Goal: Check status: Check status

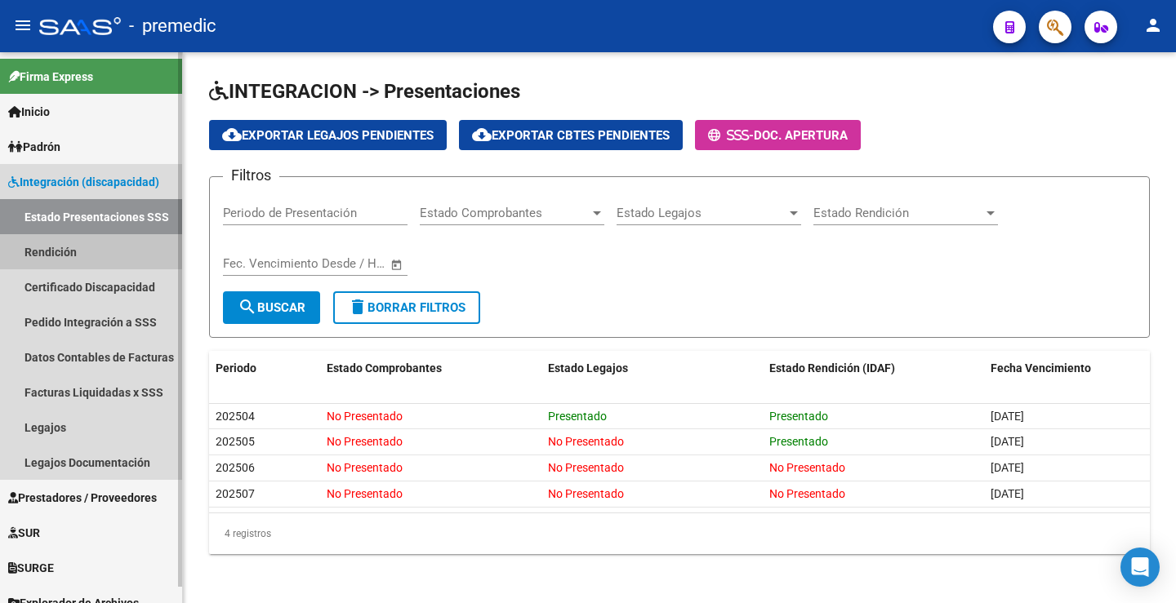
click at [72, 247] on link "Rendición" at bounding box center [91, 251] width 182 height 35
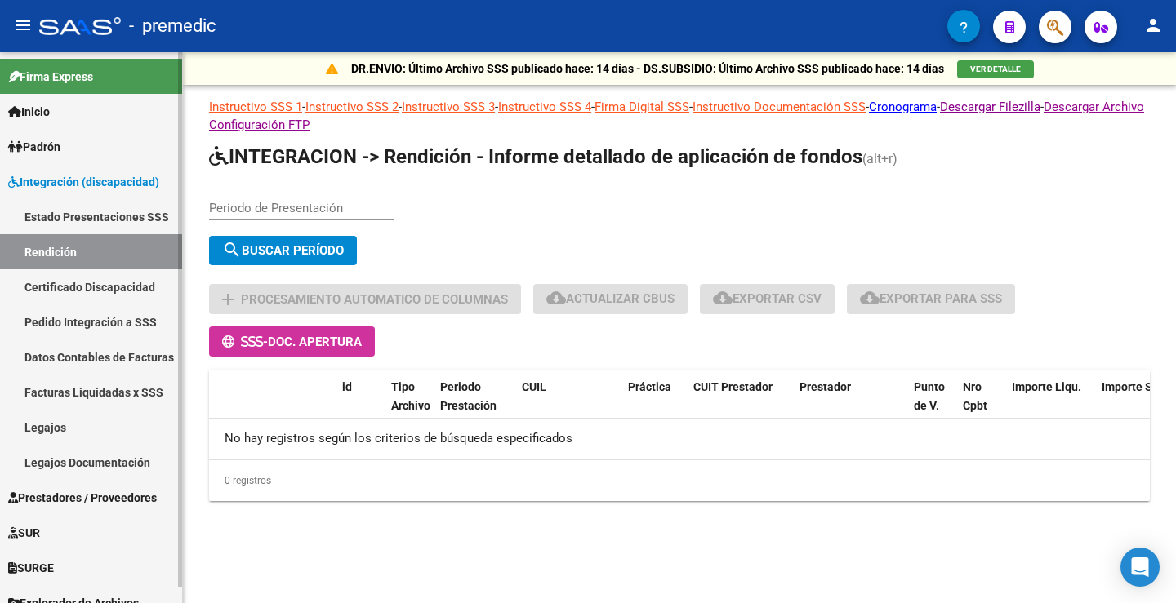
click at [88, 216] on link "Estado Presentaciones SSS" at bounding box center [91, 216] width 182 height 35
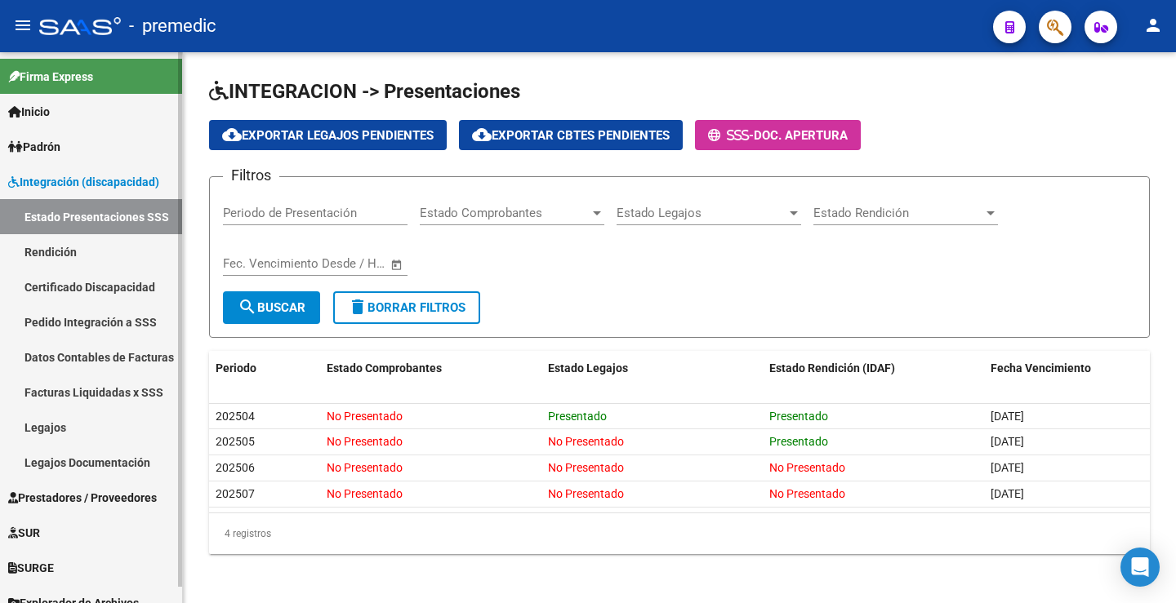
click at [56, 256] on link "Rendición" at bounding box center [91, 251] width 182 height 35
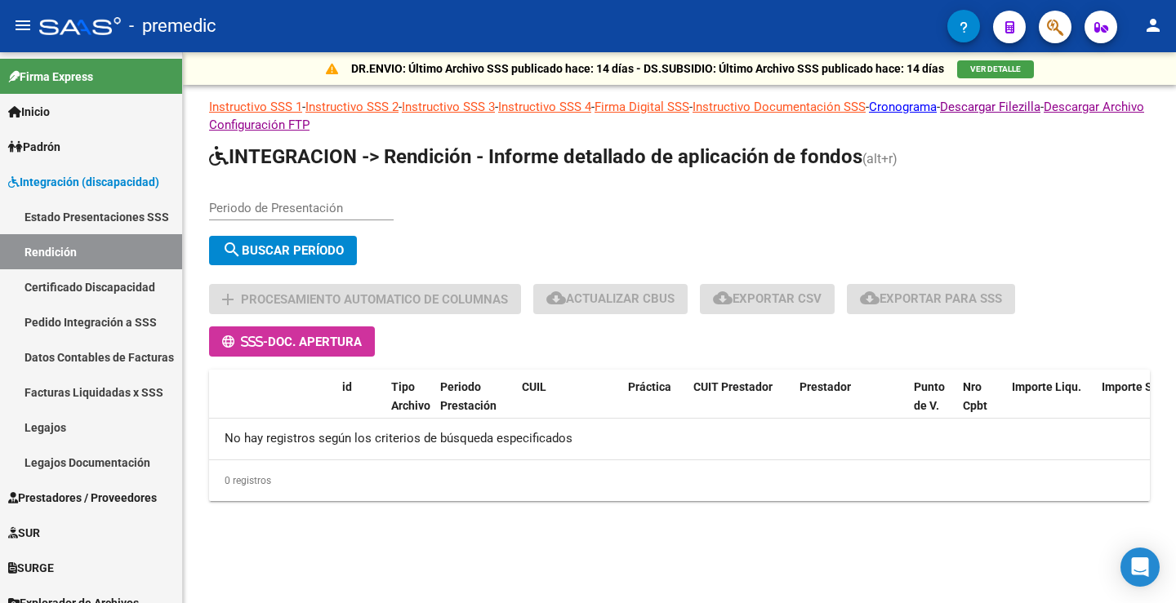
click at [255, 204] on input "Periodo de Presentación" at bounding box center [301, 208] width 185 height 15
type input "202506"
click at [343, 239] on button "search Buscar Período" at bounding box center [283, 250] width 148 height 29
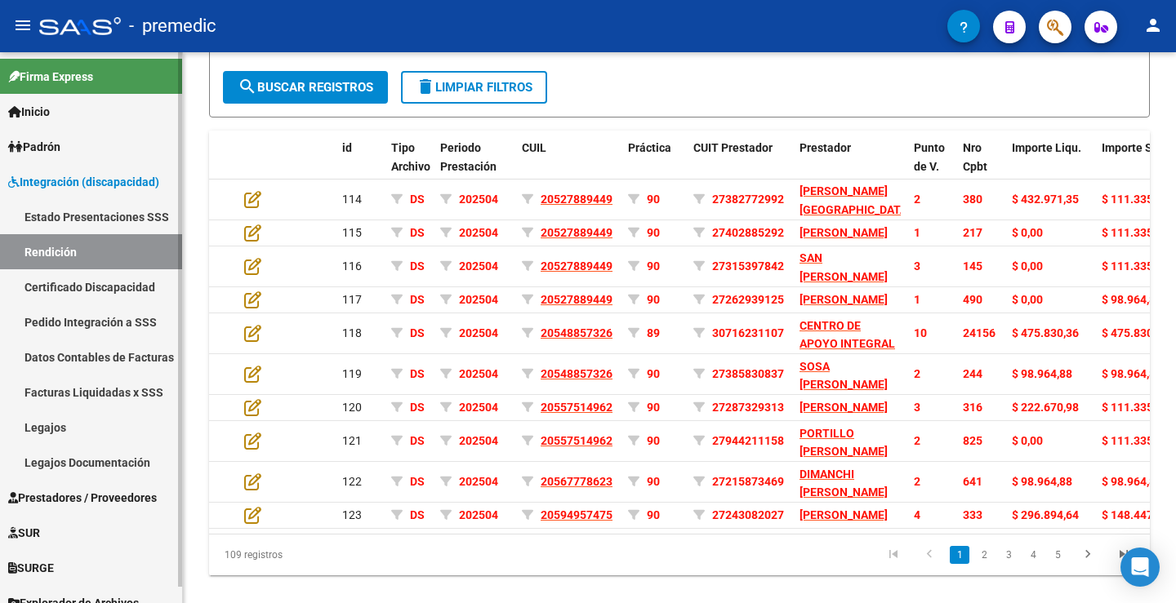
scroll to position [564, 0]
click at [44, 213] on link "Estado Presentaciones SSS" at bounding box center [91, 216] width 182 height 35
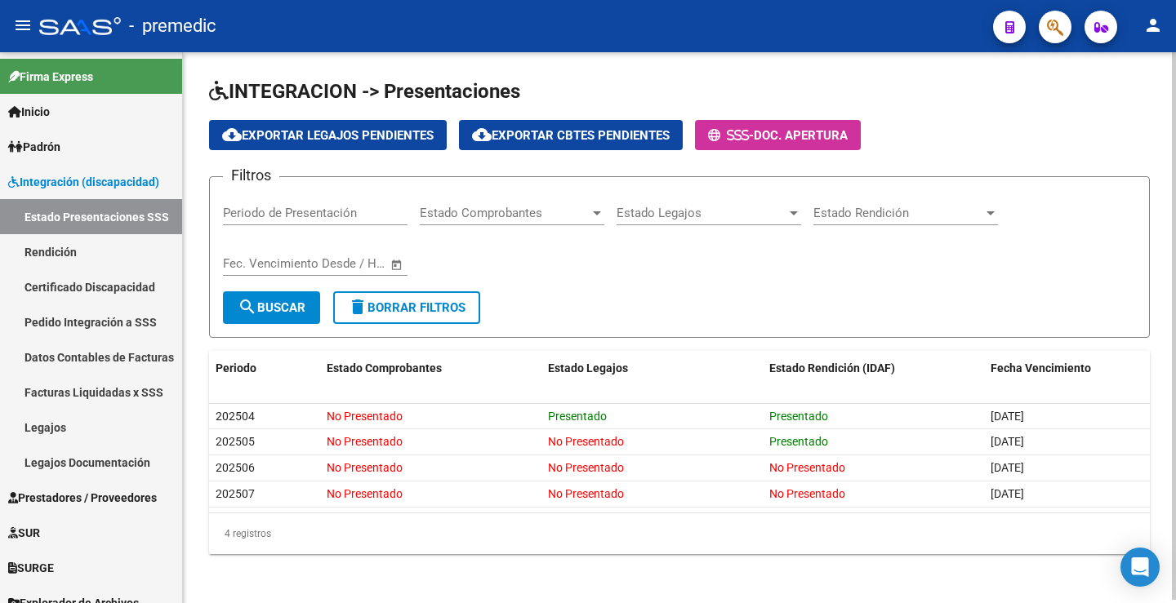
scroll to position [3, 0]
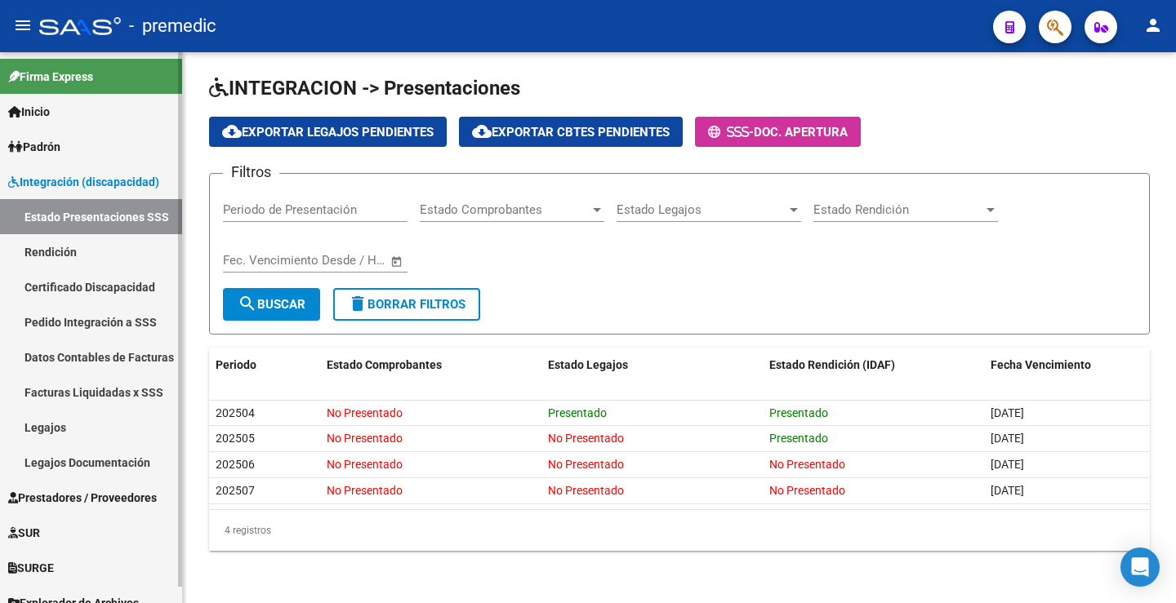
click at [71, 236] on link "Rendición" at bounding box center [91, 251] width 182 height 35
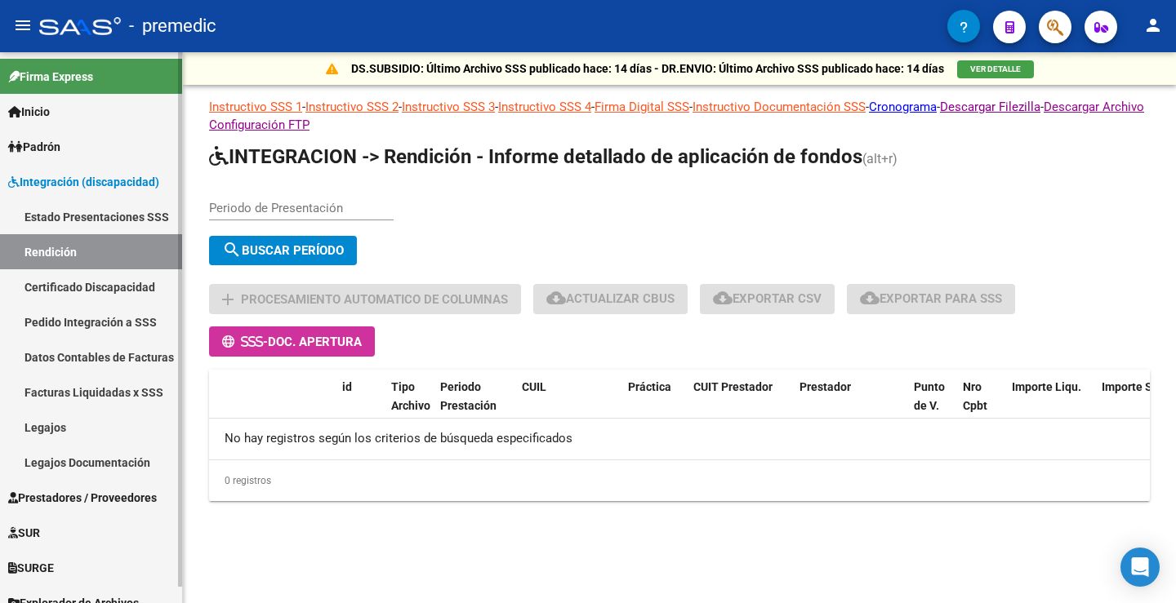
click at [78, 218] on link "Estado Presentaciones SSS" at bounding box center [91, 216] width 182 height 35
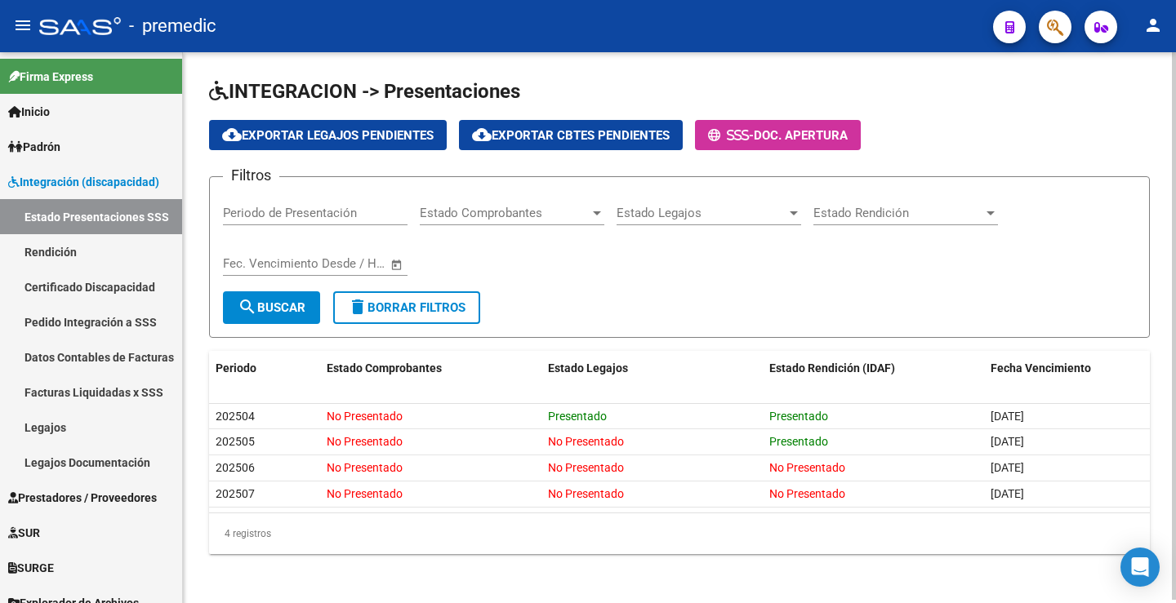
click at [1074, 122] on div "cloud_download Exportar Legajos Pendientes cloud_download Exportar Cbtes Pendie…" at bounding box center [679, 135] width 941 height 30
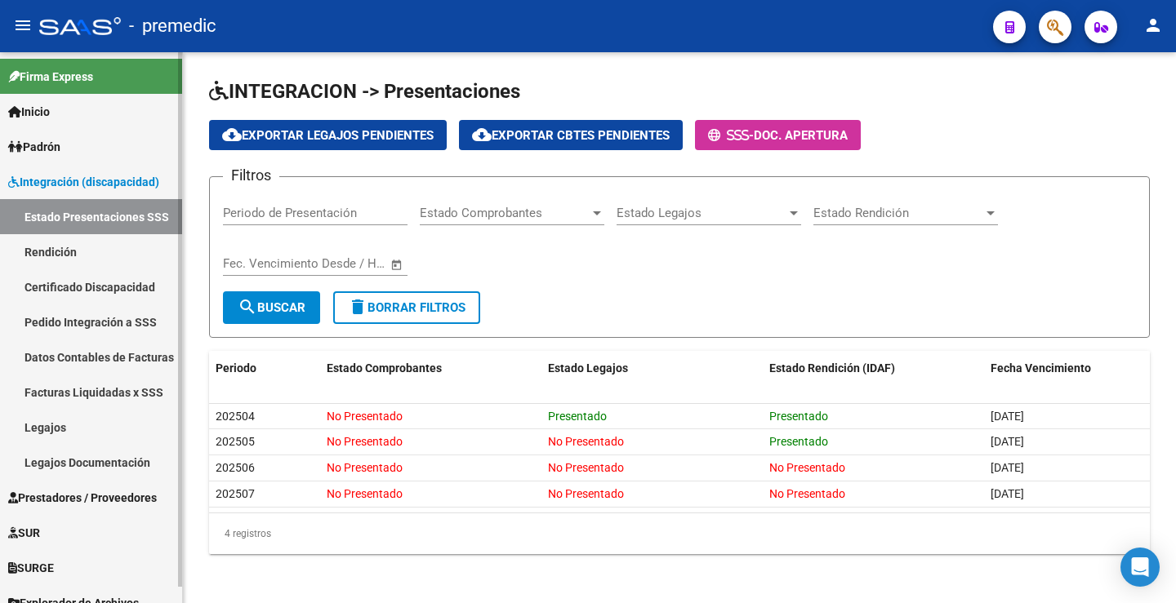
click at [63, 248] on link "Rendición" at bounding box center [91, 251] width 182 height 35
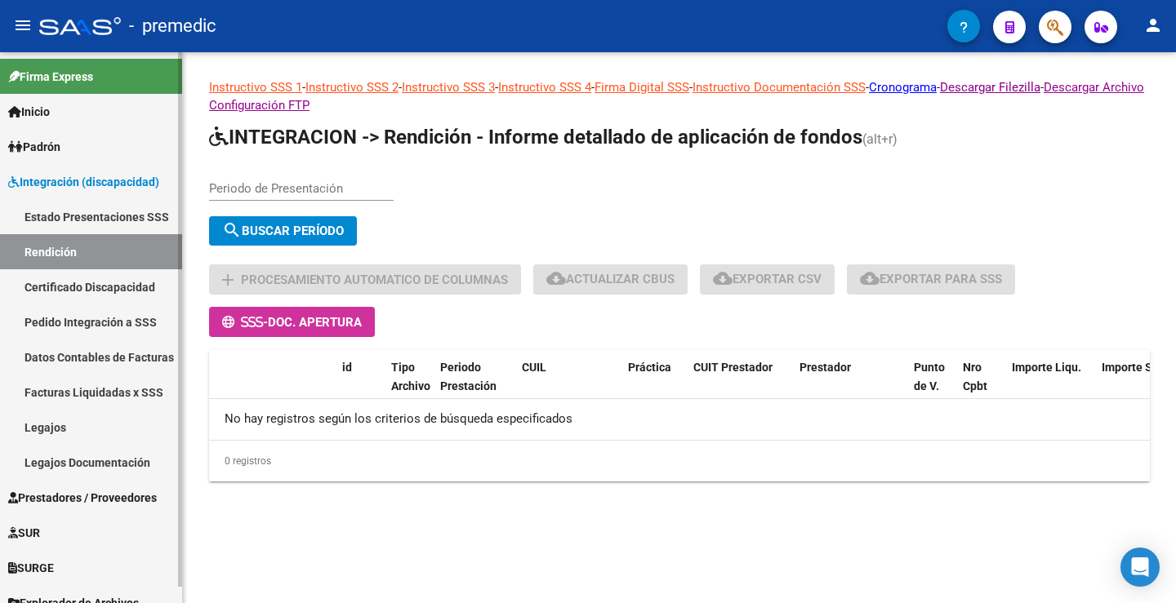
click at [105, 222] on link "Estado Presentaciones SSS" at bounding box center [91, 216] width 182 height 35
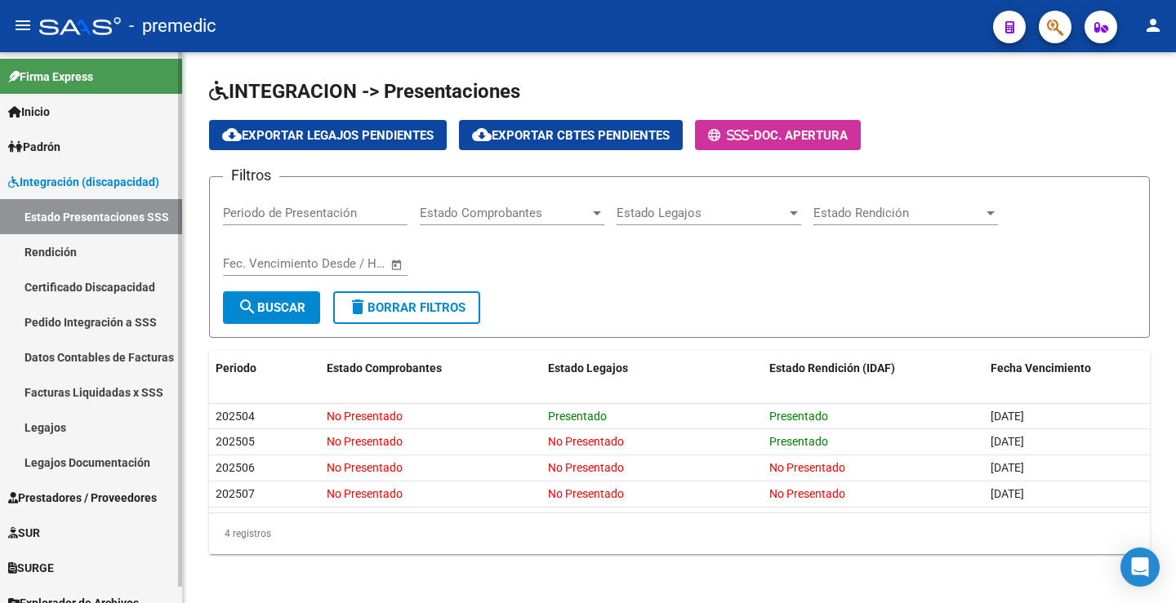
click at [67, 181] on span "Integración (discapacidad)" at bounding box center [83, 182] width 151 height 18
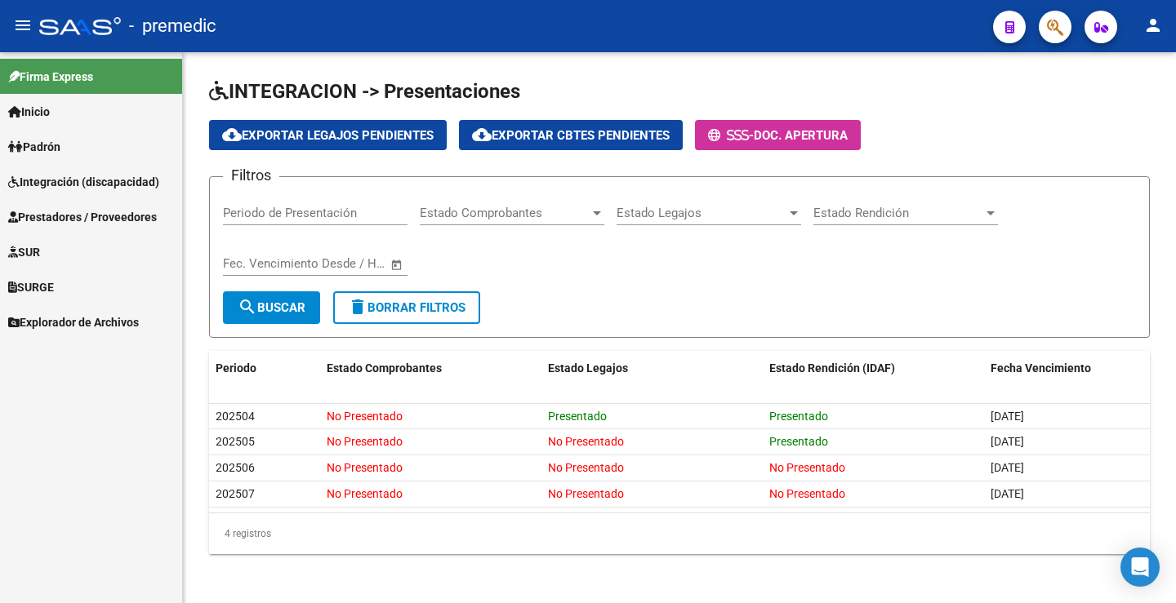
click at [64, 121] on link "Inicio" at bounding box center [91, 111] width 182 height 35
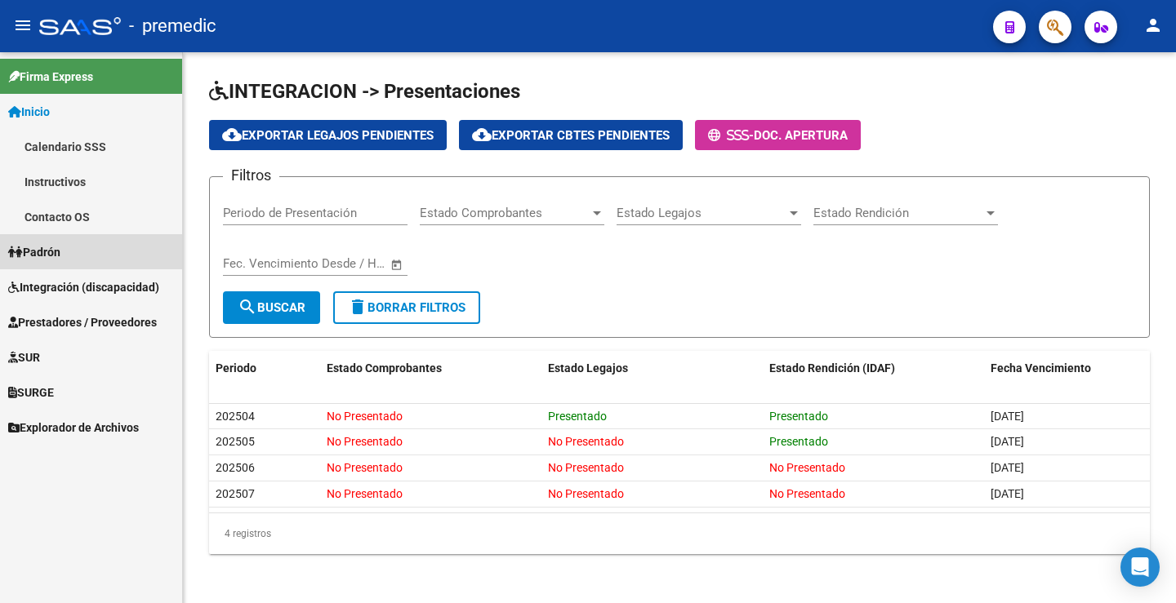
click at [35, 260] on span "Padrón" at bounding box center [34, 252] width 52 height 18
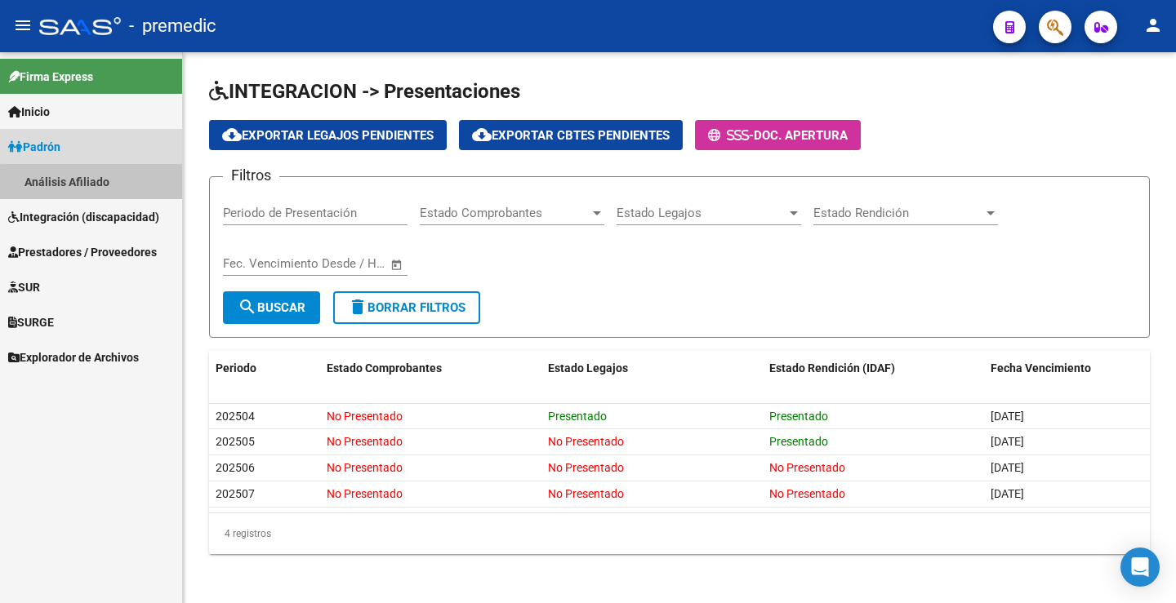
click at [91, 183] on link "Análisis Afiliado" at bounding box center [91, 181] width 182 height 35
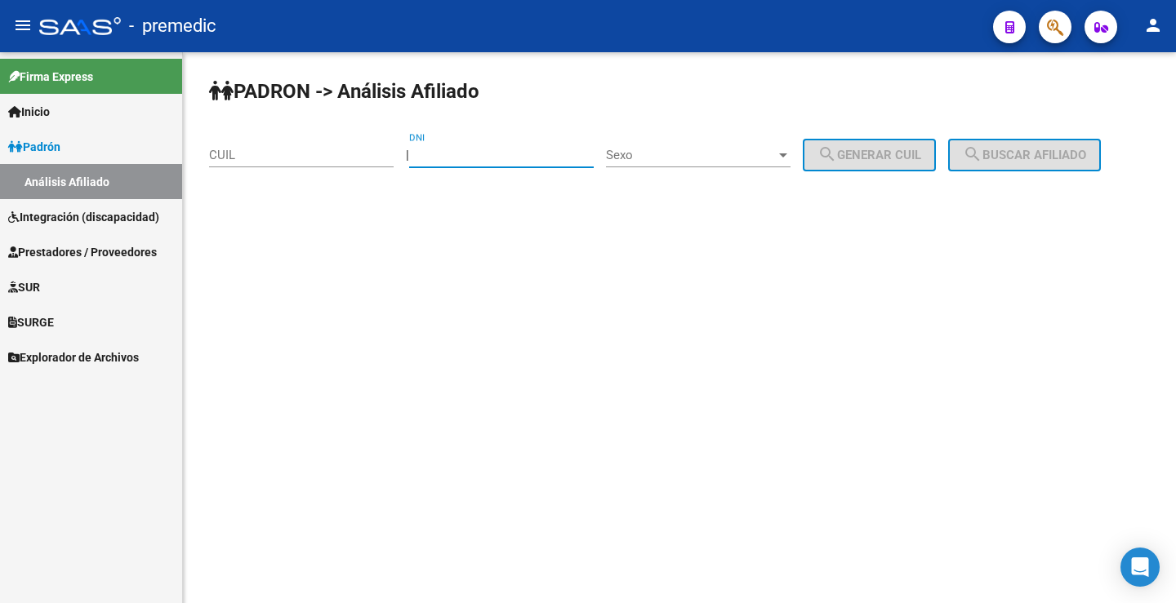
click at [482, 159] on input "DNI" at bounding box center [501, 155] width 185 height 15
type input "55299898"
click at [682, 153] on span "Sexo" at bounding box center [691, 155] width 170 height 15
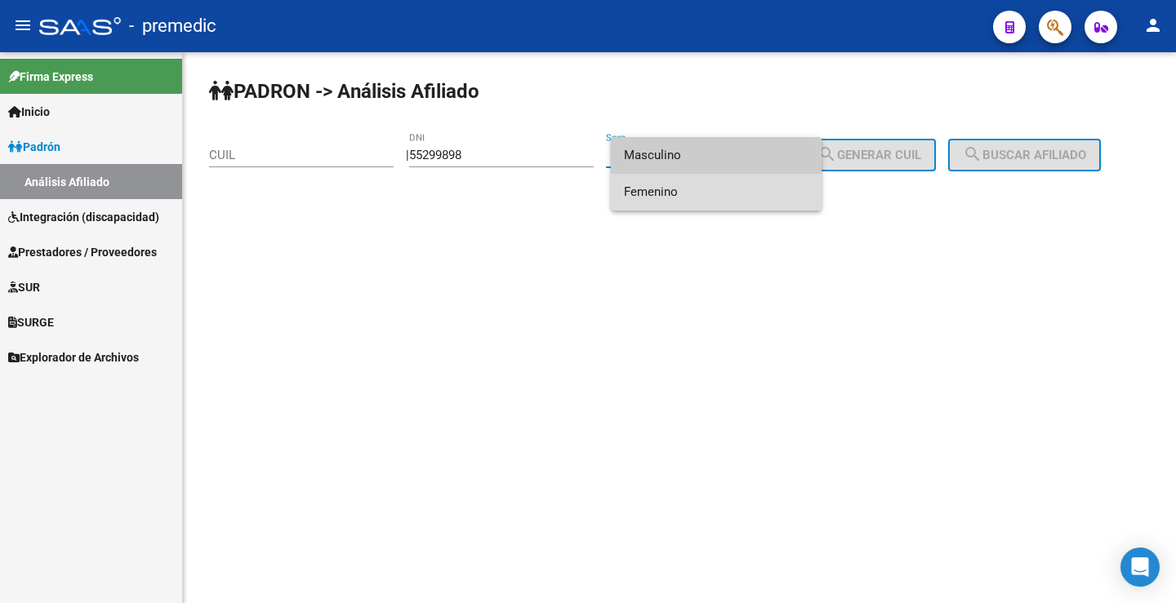
click at [683, 188] on span "Femenino" at bounding box center [716, 192] width 185 height 37
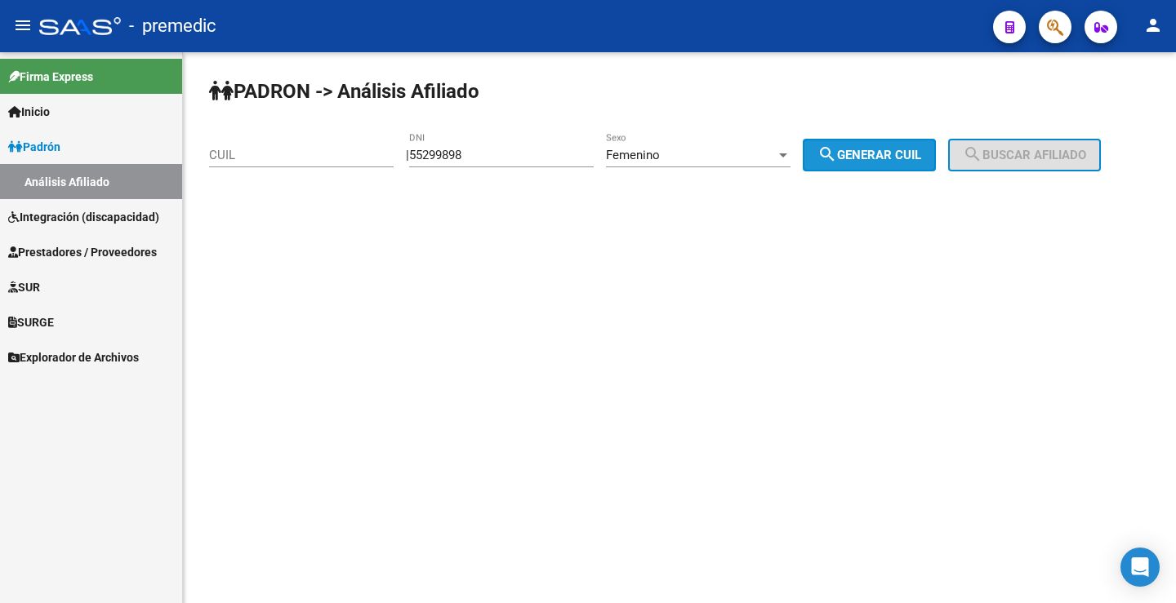
drag, startPoint x: 826, startPoint y: 163, endPoint x: 841, endPoint y: 158, distance: 16.0
click at [826, 163] on button "search Generar CUIL" at bounding box center [869, 155] width 133 height 33
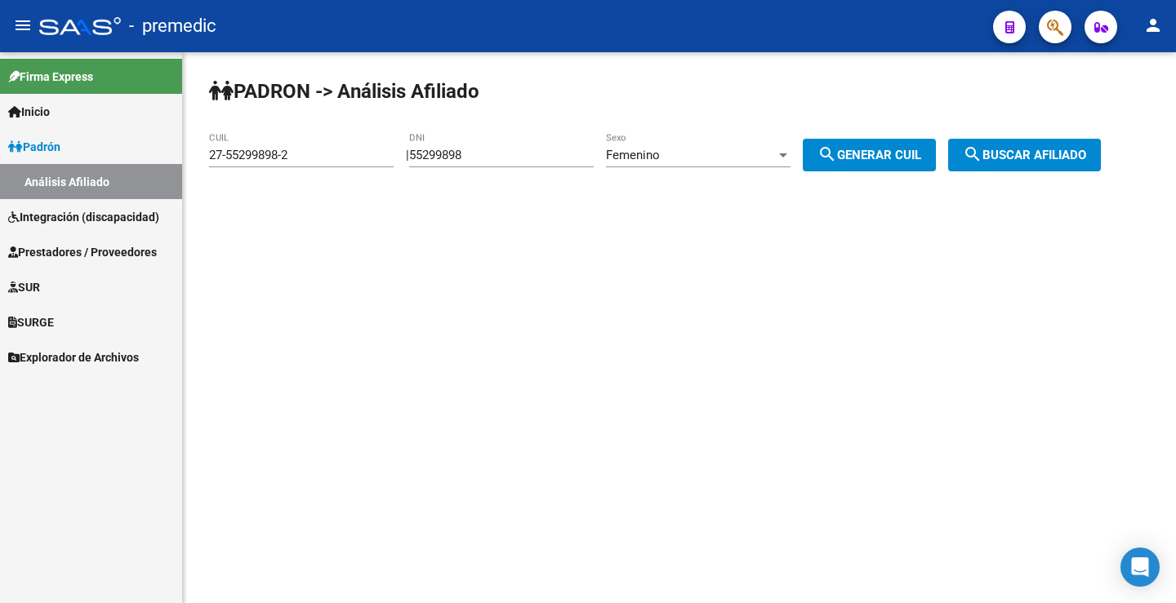
click at [837, 158] on mat-icon "search" at bounding box center [827, 155] width 20 height 20
click at [899, 162] on span "search Generar CUIL" at bounding box center [869, 155] width 104 height 15
click at [1038, 162] on span "search Buscar afiliado" at bounding box center [1024, 155] width 123 height 15
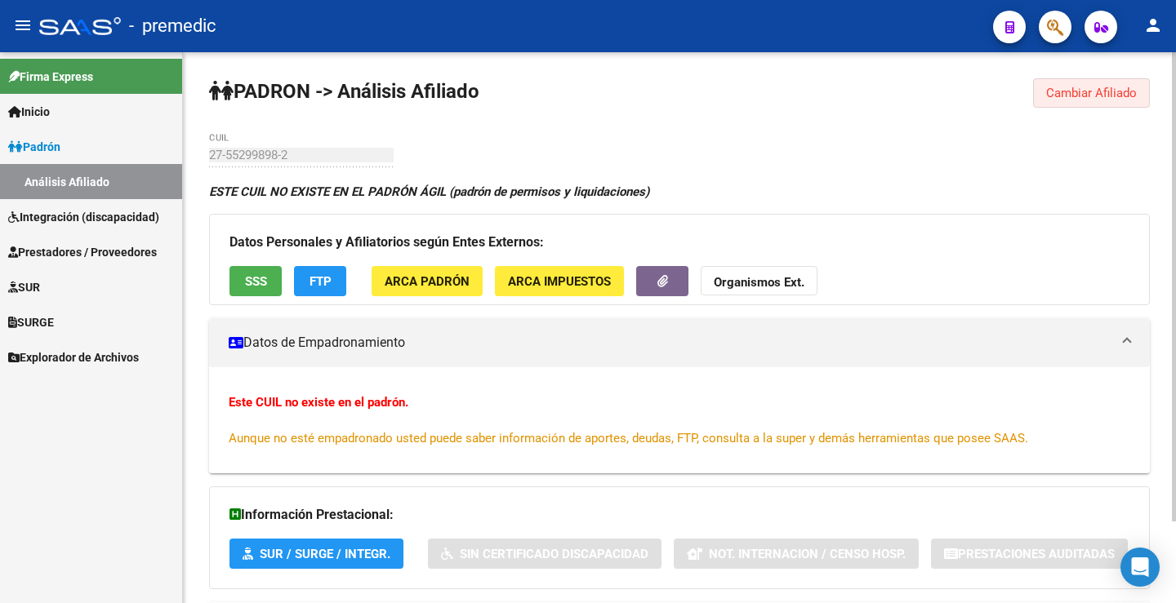
click at [1101, 96] on span "Cambiar Afiliado" at bounding box center [1091, 93] width 91 height 15
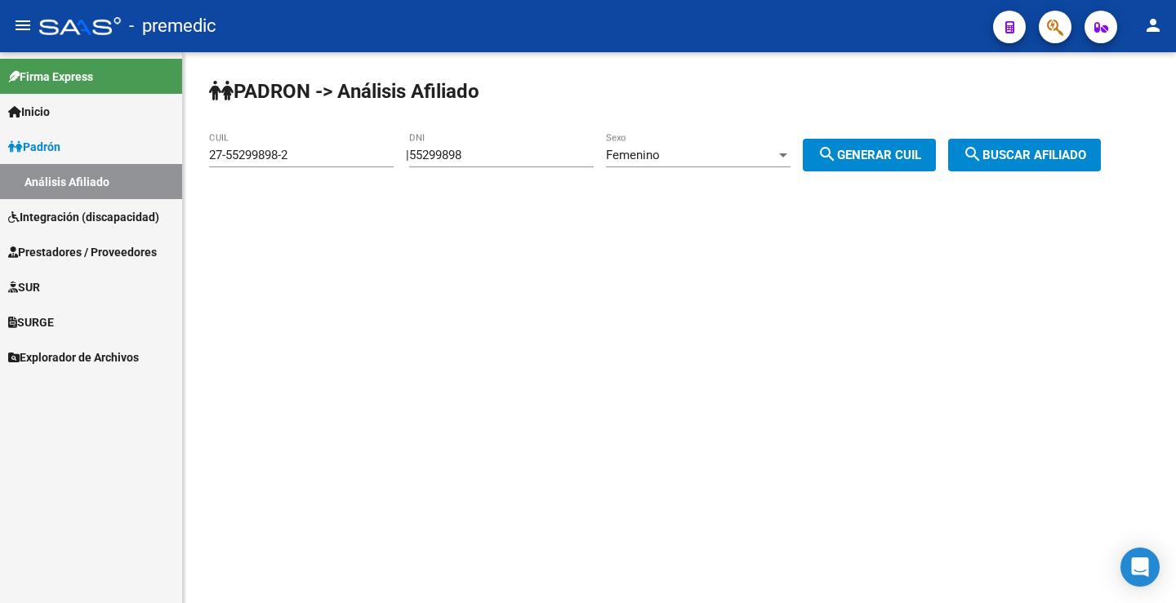
click at [679, 150] on div "Femenino" at bounding box center [691, 155] width 170 height 15
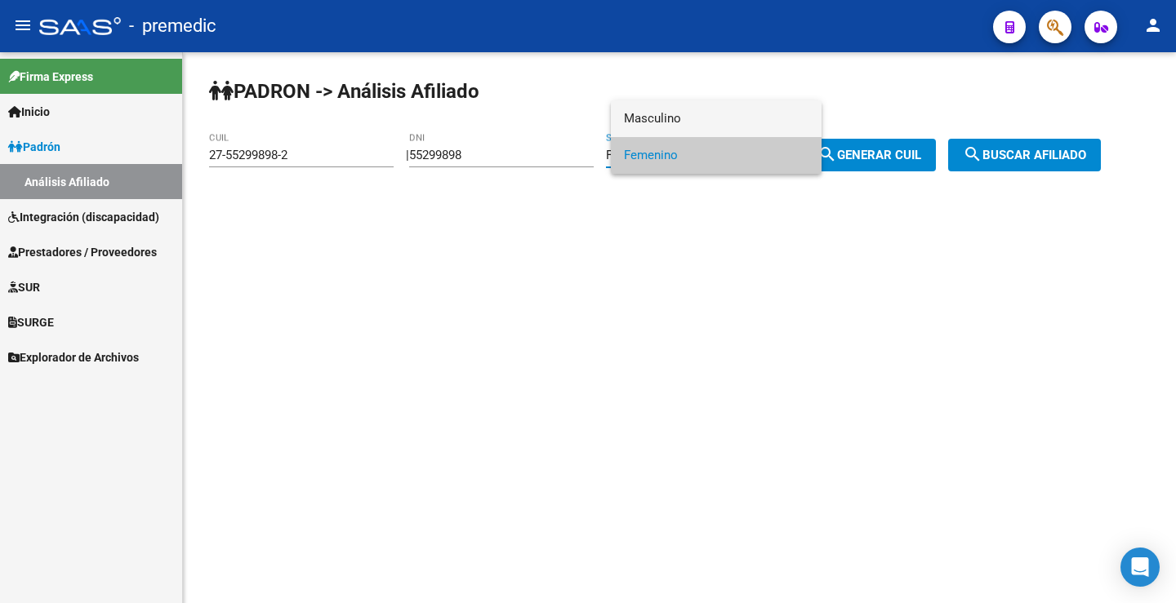
click at [693, 122] on span "Masculino" at bounding box center [716, 118] width 185 height 37
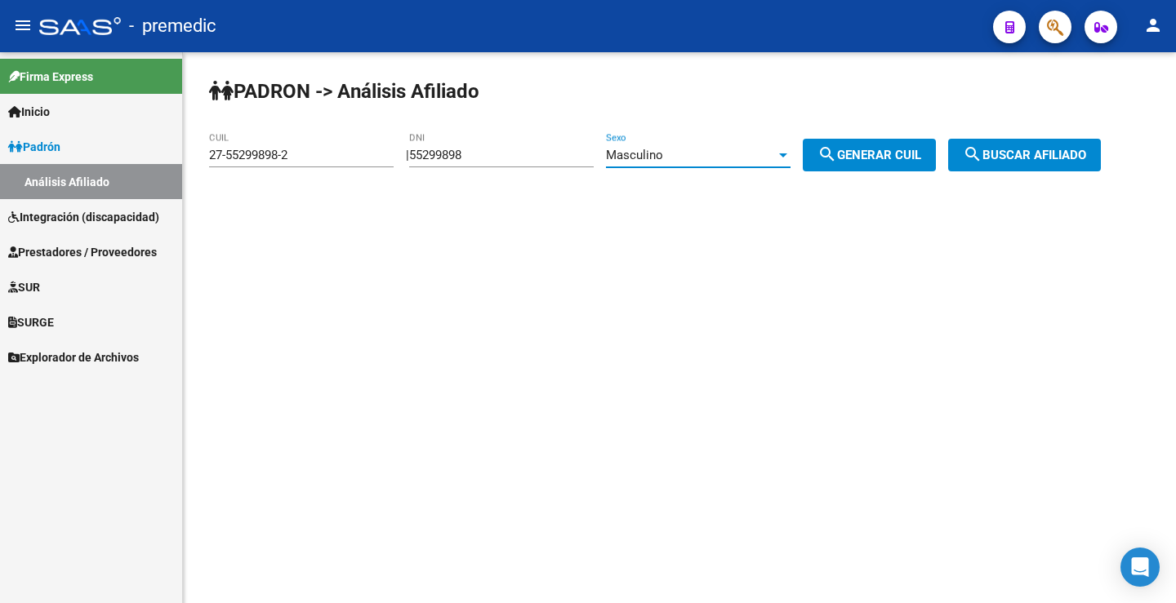
click at [837, 155] on mat-icon "search" at bounding box center [827, 155] width 20 height 20
type input "20-55299898-8"
click at [936, 157] on button "search Generar CUIL" at bounding box center [869, 155] width 133 height 33
click at [1029, 151] on span "search Buscar afiliado" at bounding box center [1024, 155] width 123 height 15
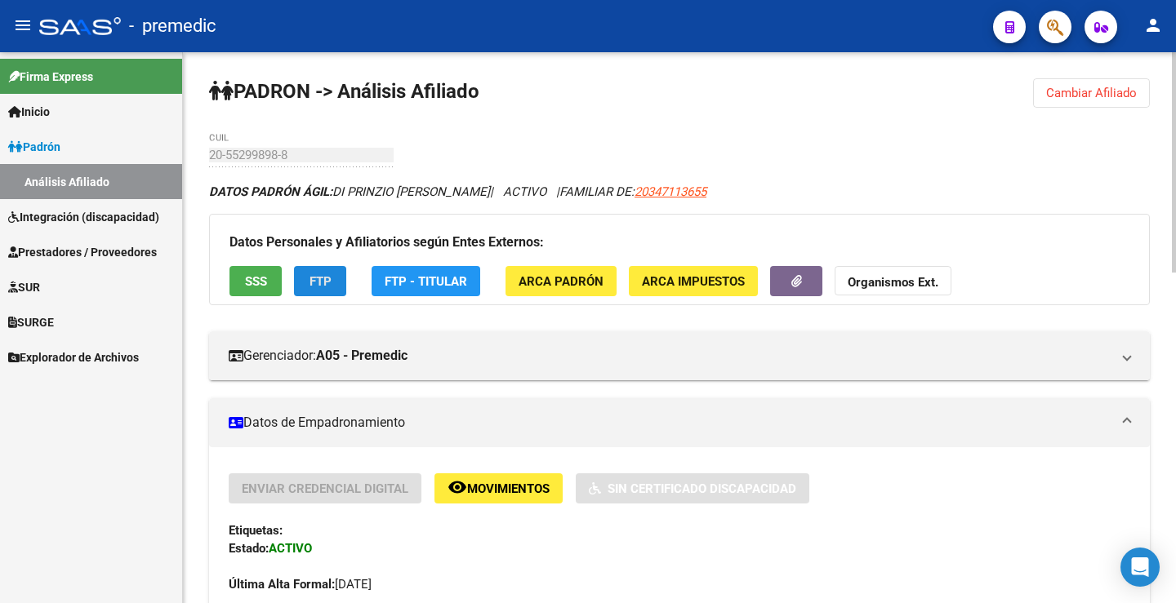
click at [309, 278] on span "FTP" at bounding box center [320, 281] width 22 height 15
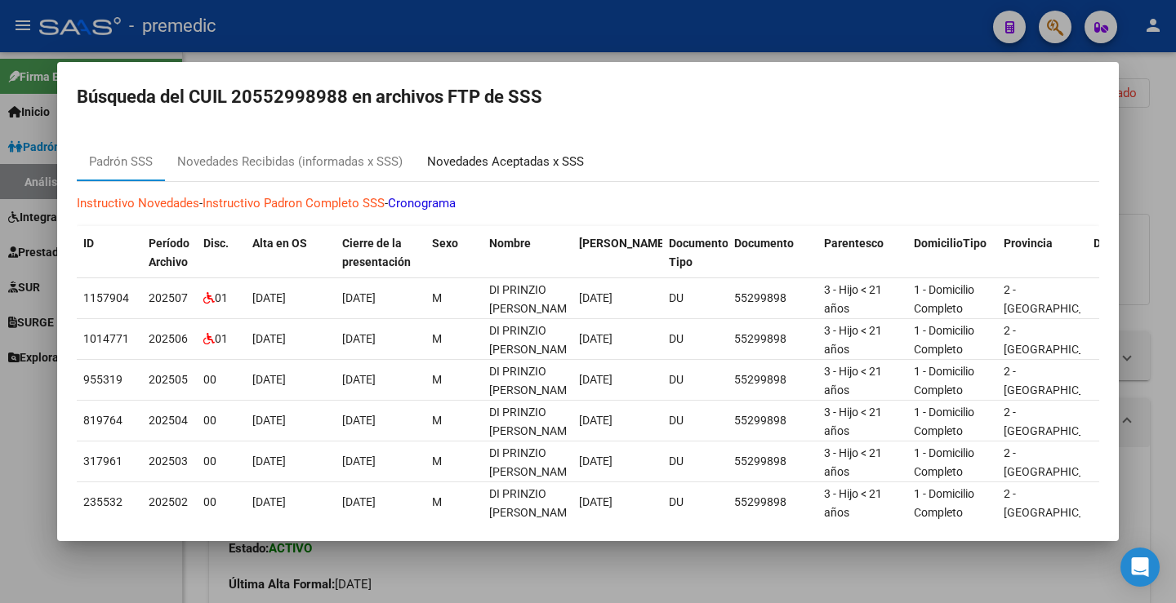
click at [477, 176] on div "Novedades Aceptadas x SSS" at bounding box center [505, 161] width 181 height 39
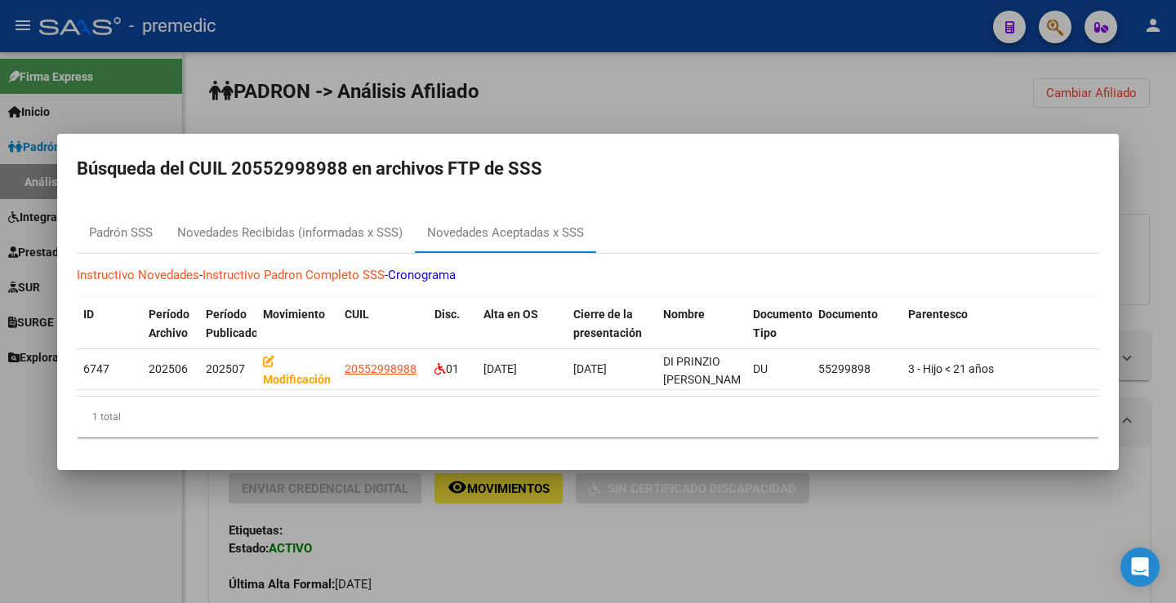
click at [516, 581] on div at bounding box center [588, 301] width 1176 height 603
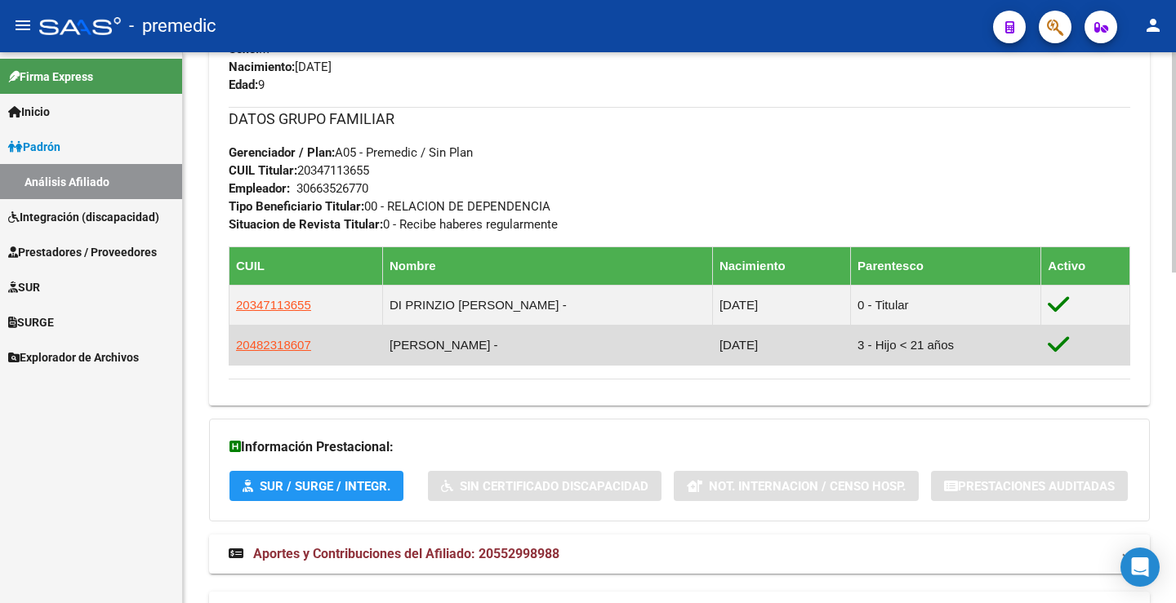
scroll to position [817, 0]
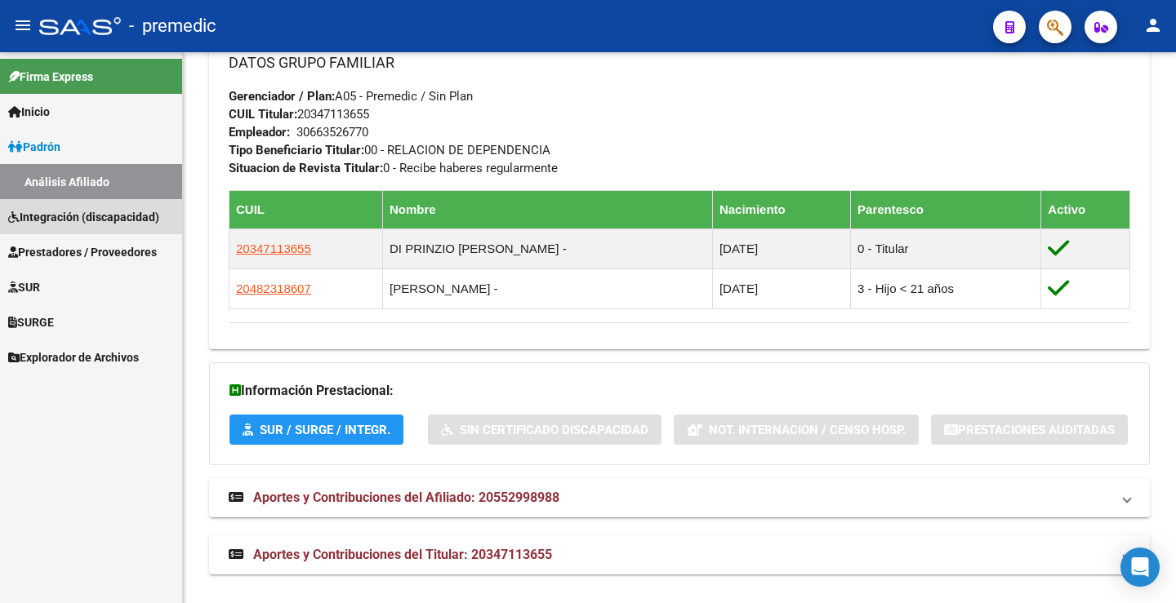
click at [88, 210] on span "Integración (discapacidad)" at bounding box center [83, 217] width 151 height 18
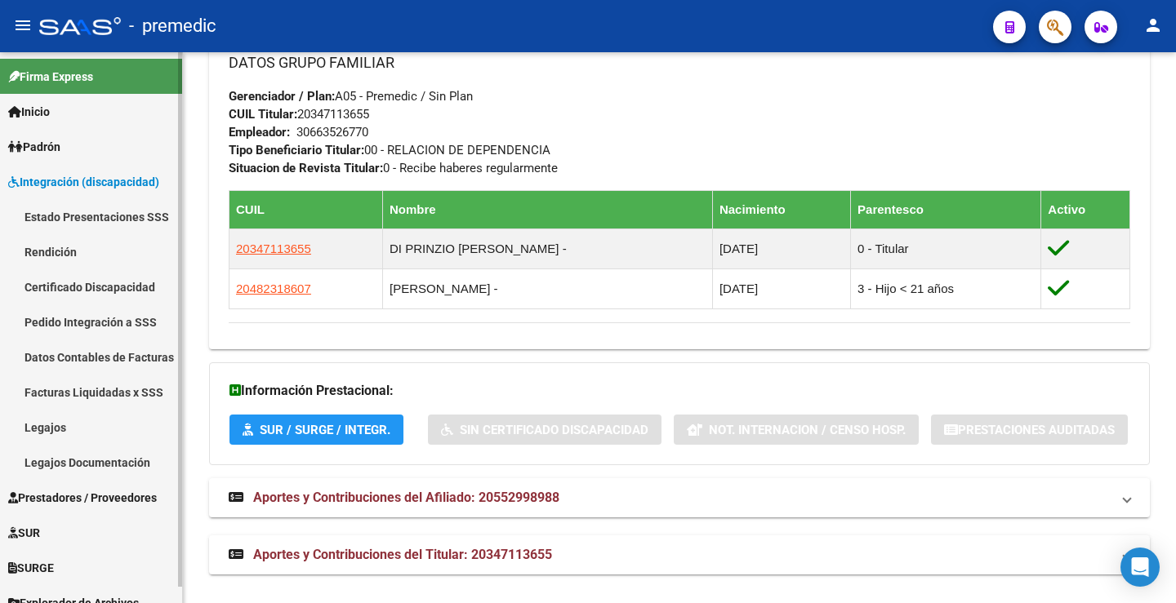
click at [82, 222] on link "Estado Presentaciones SSS" at bounding box center [91, 216] width 182 height 35
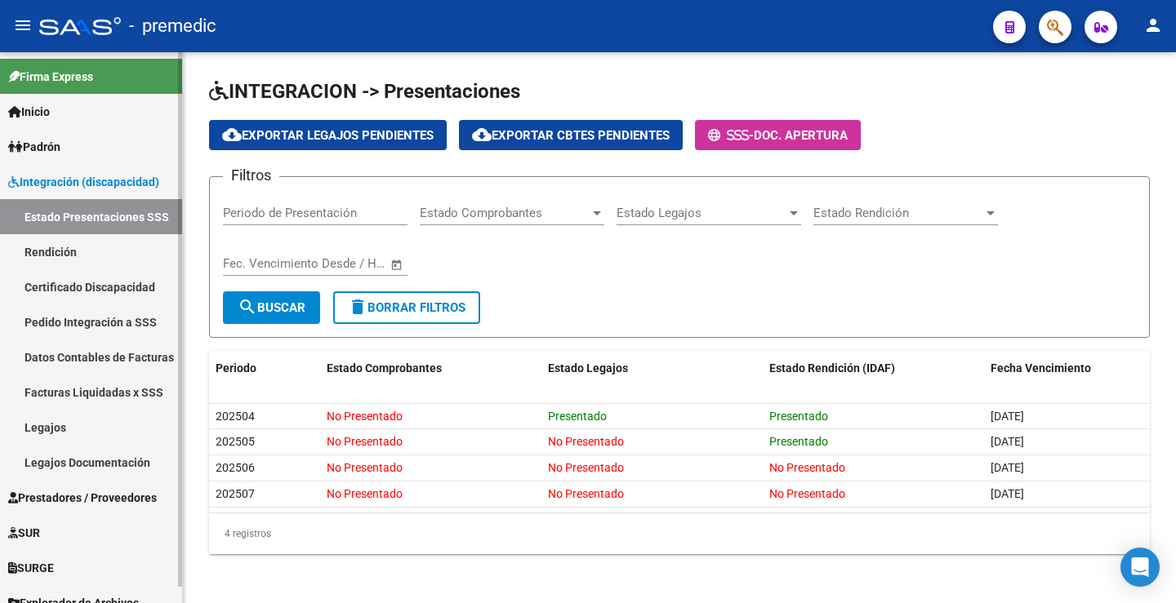
click at [51, 234] on link "Rendición" at bounding box center [91, 251] width 182 height 35
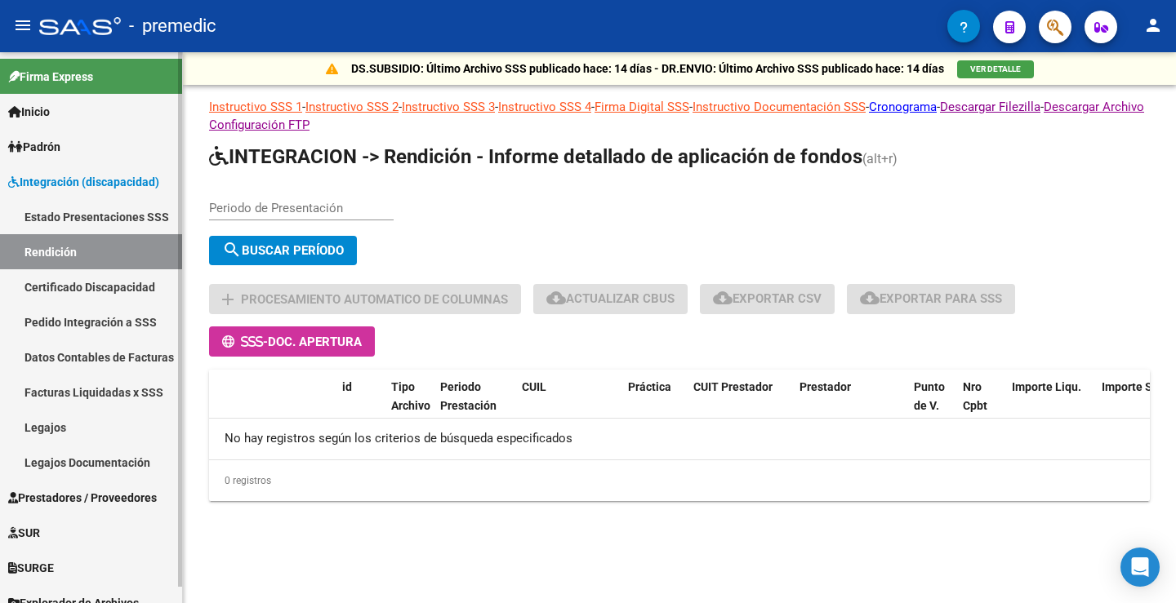
click at [91, 214] on link "Estado Presentaciones SSS" at bounding box center [91, 216] width 182 height 35
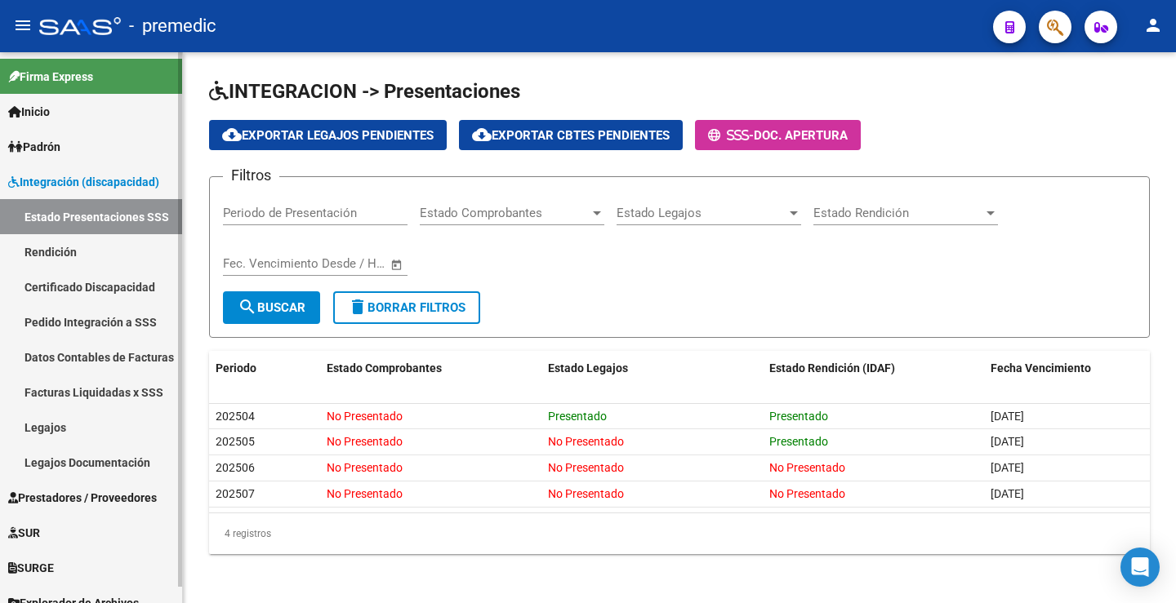
click at [17, 246] on link "Rendición" at bounding box center [91, 251] width 182 height 35
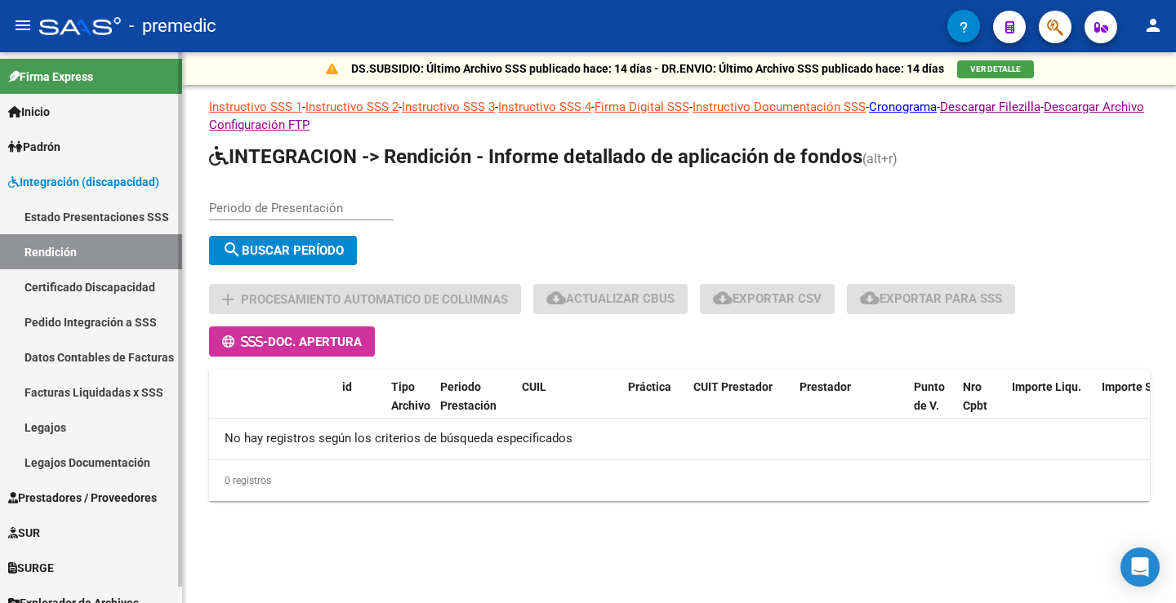
click at [91, 216] on link "Estado Presentaciones SSS" at bounding box center [91, 216] width 182 height 35
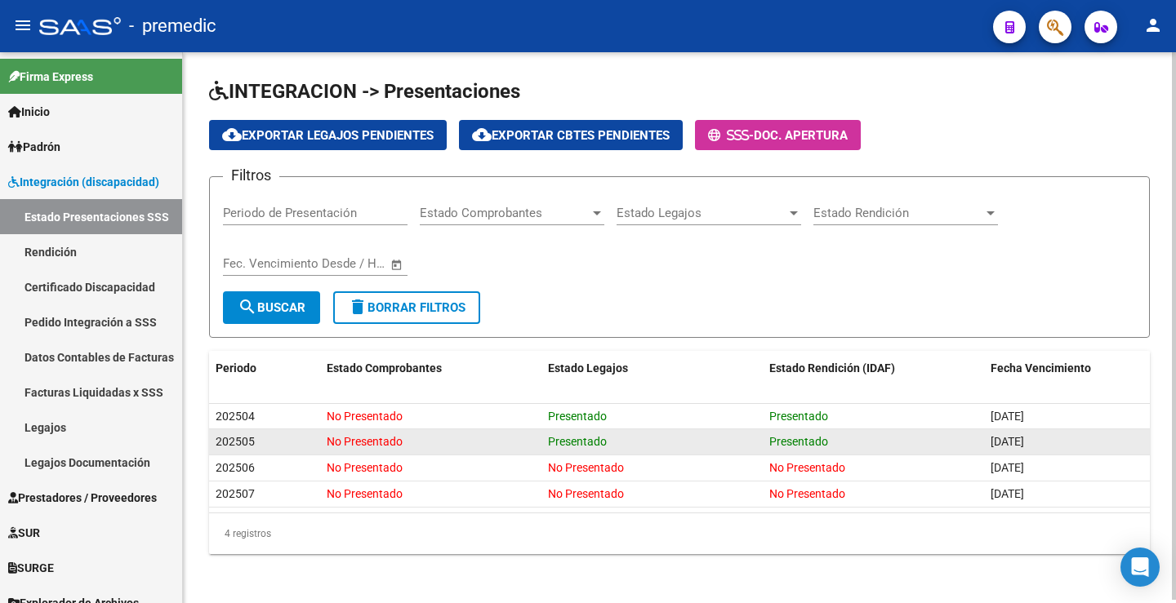
click at [598, 450] on div "Presentado" at bounding box center [652, 442] width 208 height 19
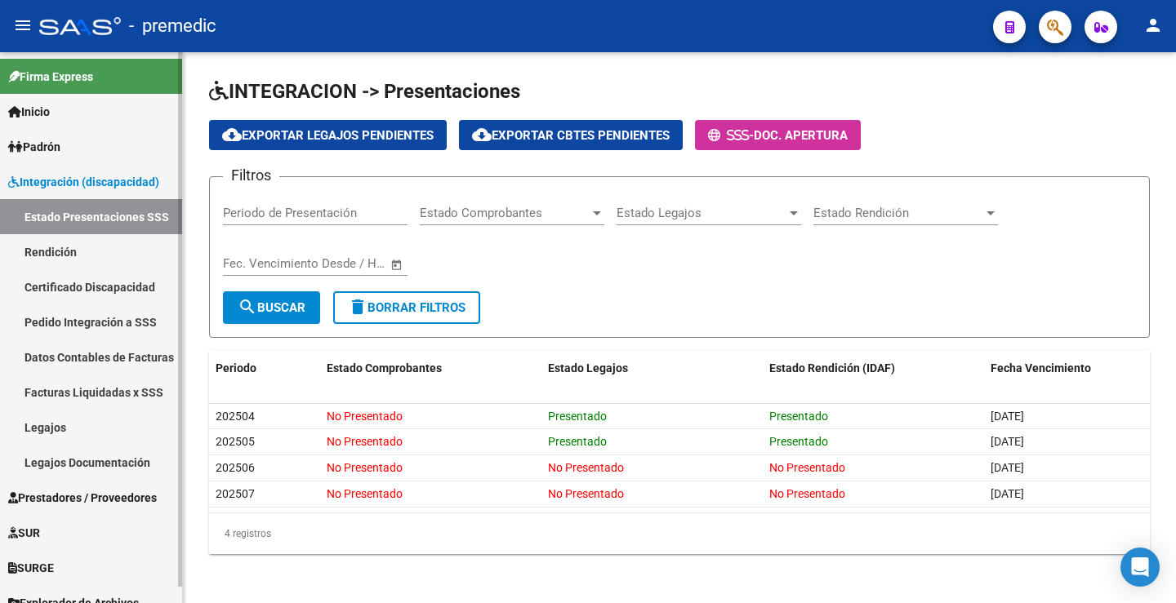
scroll to position [3, 0]
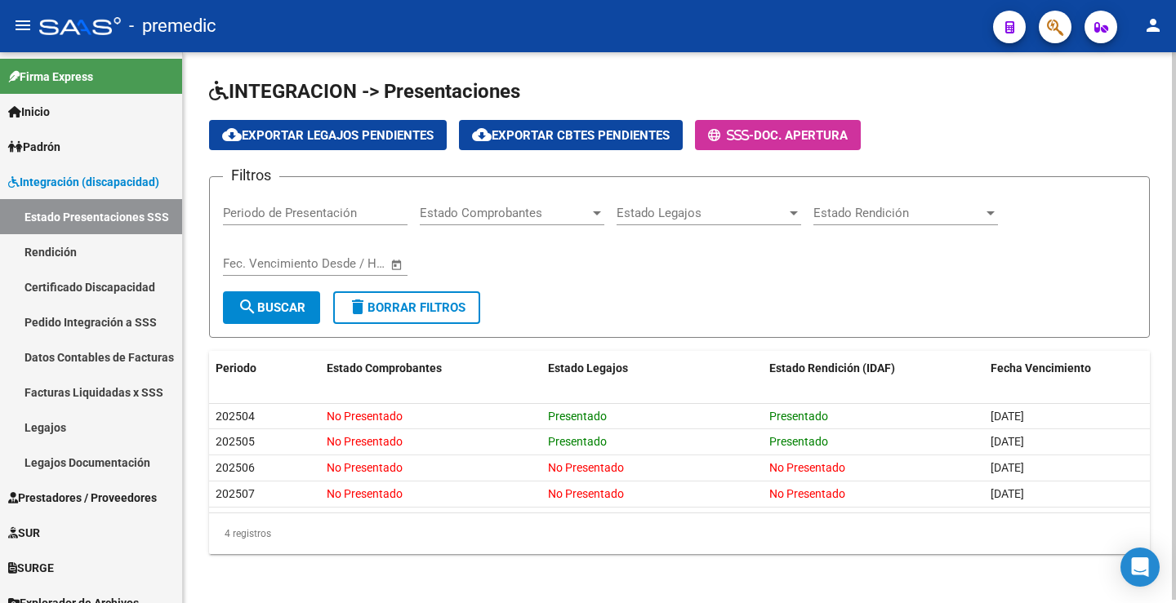
click at [850, 274] on div "Filtros Periodo de Presentación Estado Comprobantes Estado Comprobantes Estado …" at bounding box center [679, 240] width 913 height 101
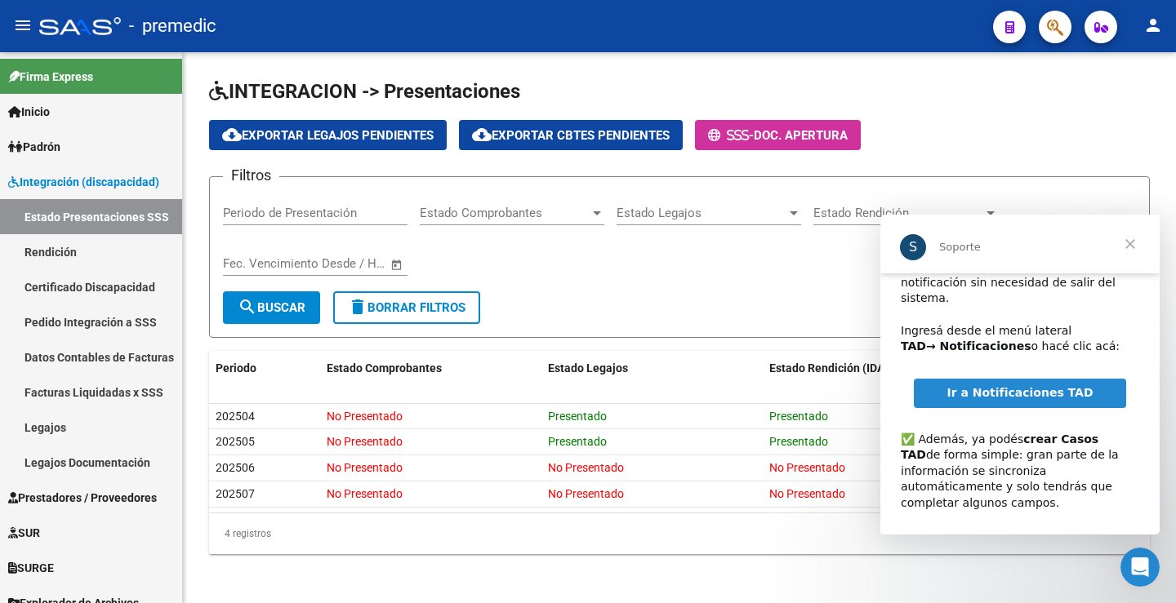
scroll to position [105, 0]
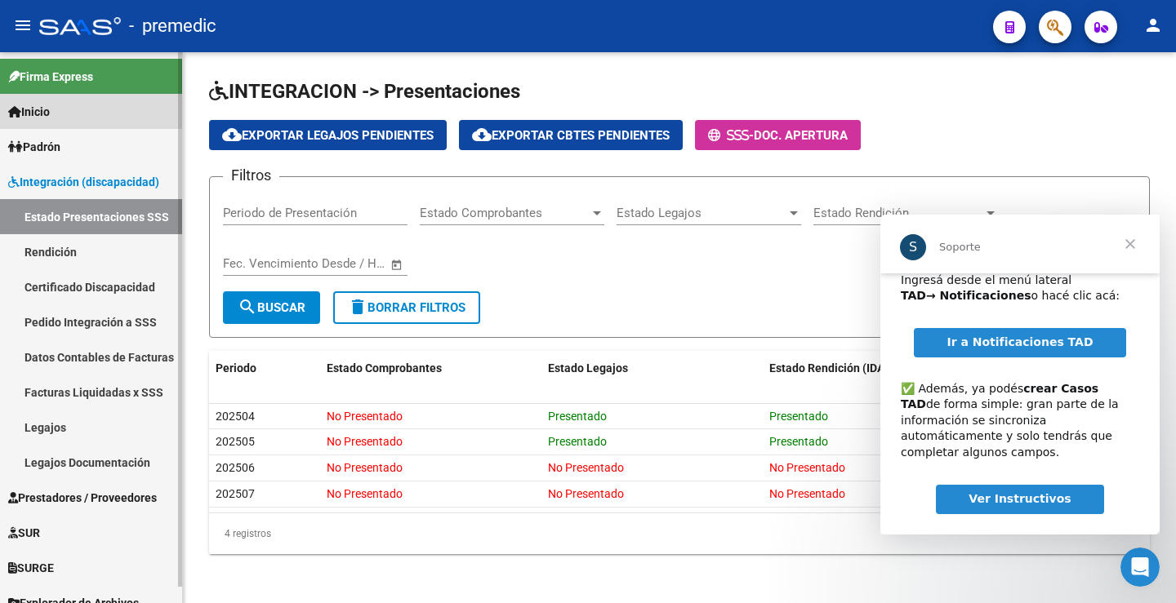
click at [92, 118] on link "Inicio" at bounding box center [91, 111] width 182 height 35
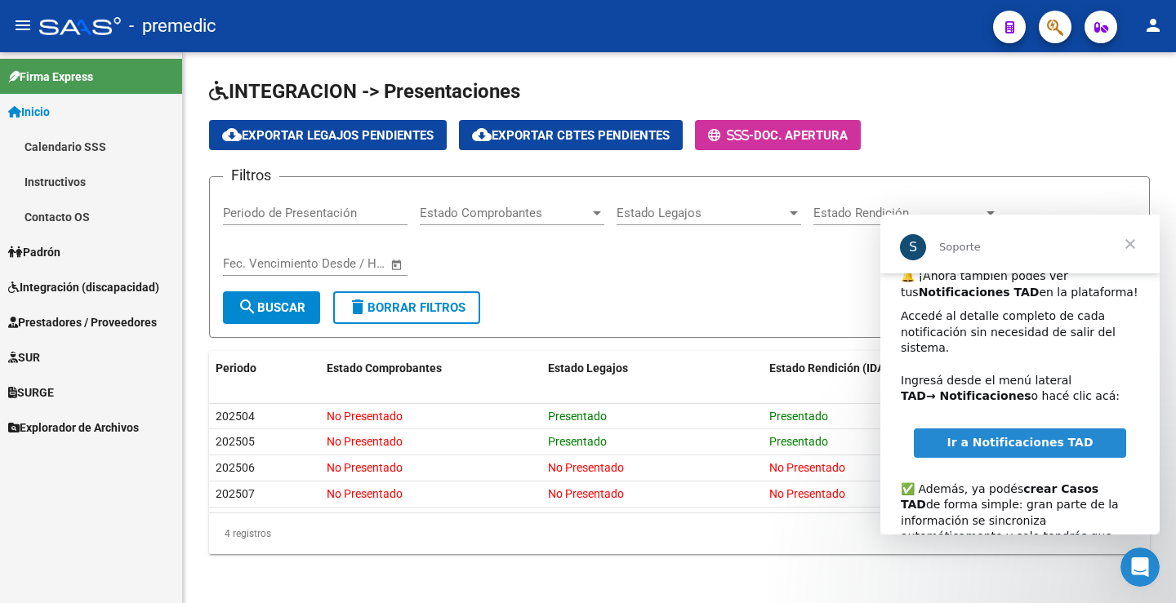
scroll to position [0, 0]
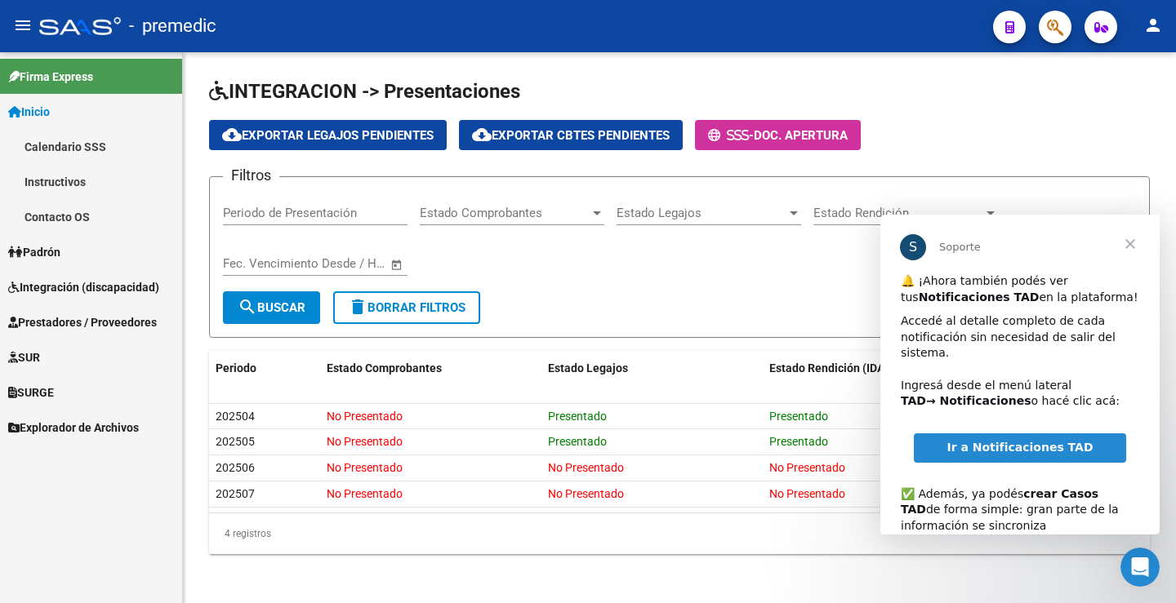
click at [1033, 441] on span "Ir a Notificaciones TAD" at bounding box center [1019, 447] width 146 height 13
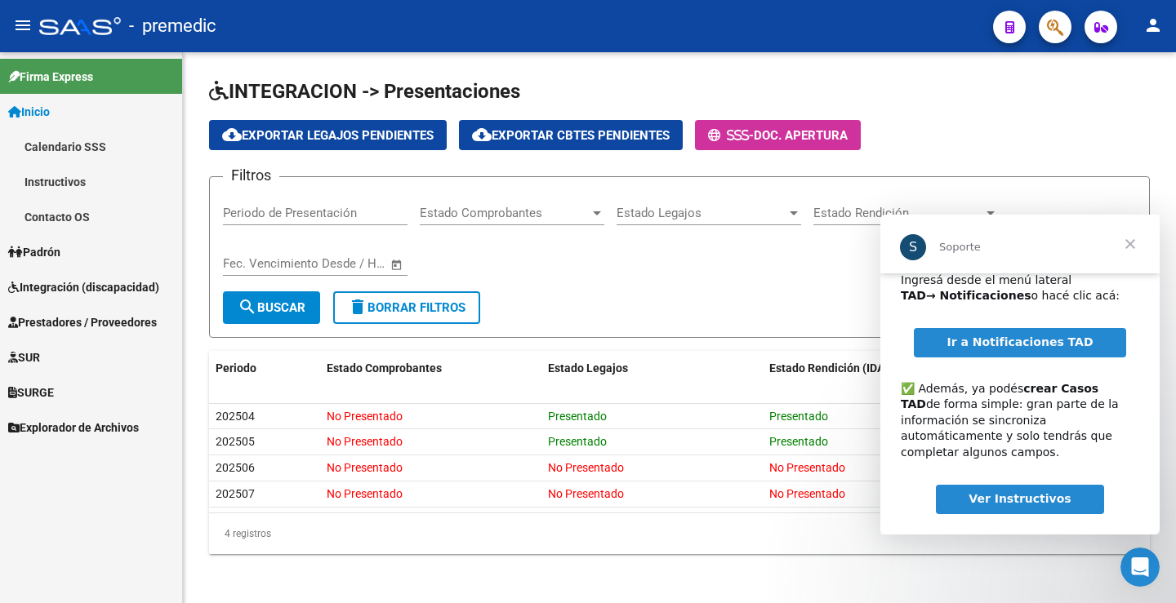
click at [1133, 239] on span "Cerrar" at bounding box center [1130, 244] width 59 height 59
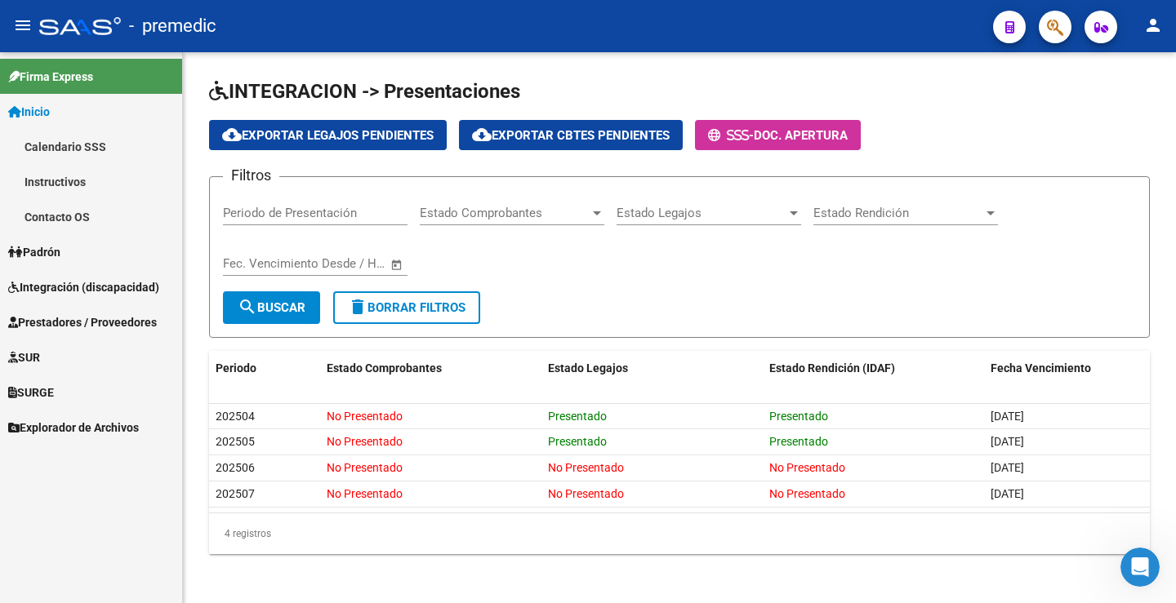
click at [107, 259] on link "Padrón" at bounding box center [91, 251] width 182 height 35
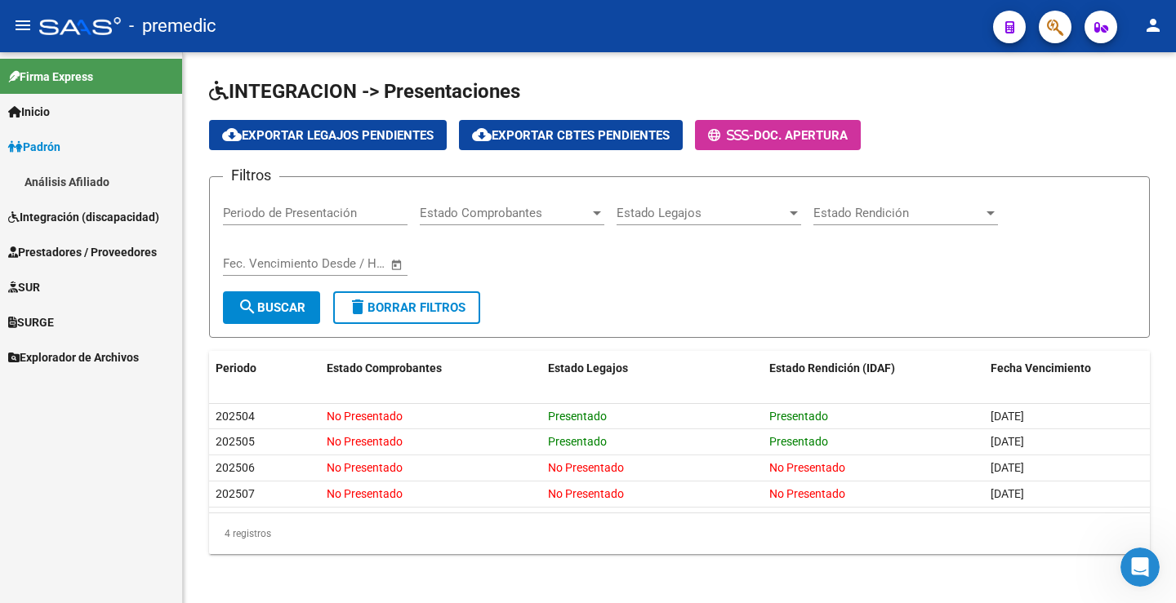
click at [78, 223] on span "Integración (discapacidad)" at bounding box center [83, 217] width 151 height 18
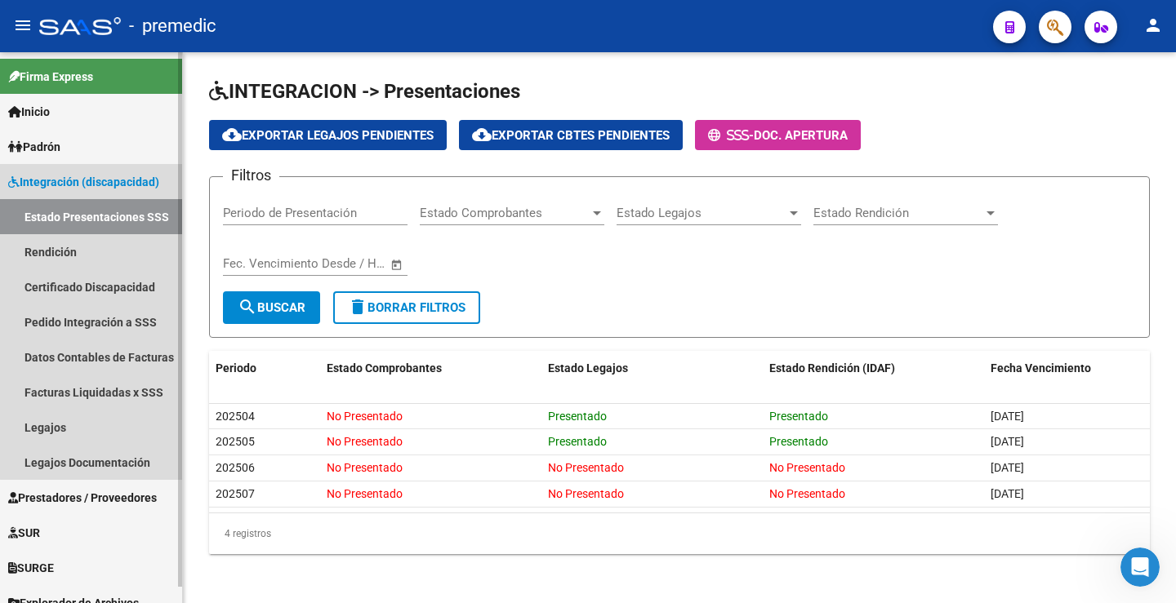
click at [98, 223] on link "Estado Presentaciones SSS" at bounding box center [91, 216] width 182 height 35
click at [82, 244] on link "Rendición" at bounding box center [91, 251] width 182 height 35
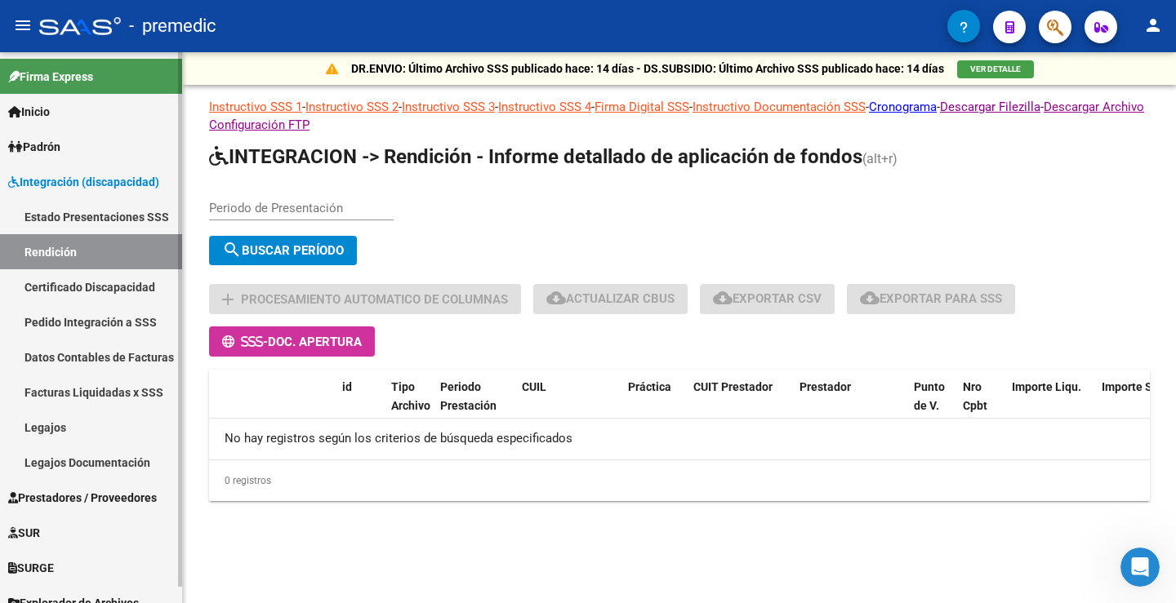
click at [121, 218] on link "Estado Presentaciones SSS" at bounding box center [91, 216] width 182 height 35
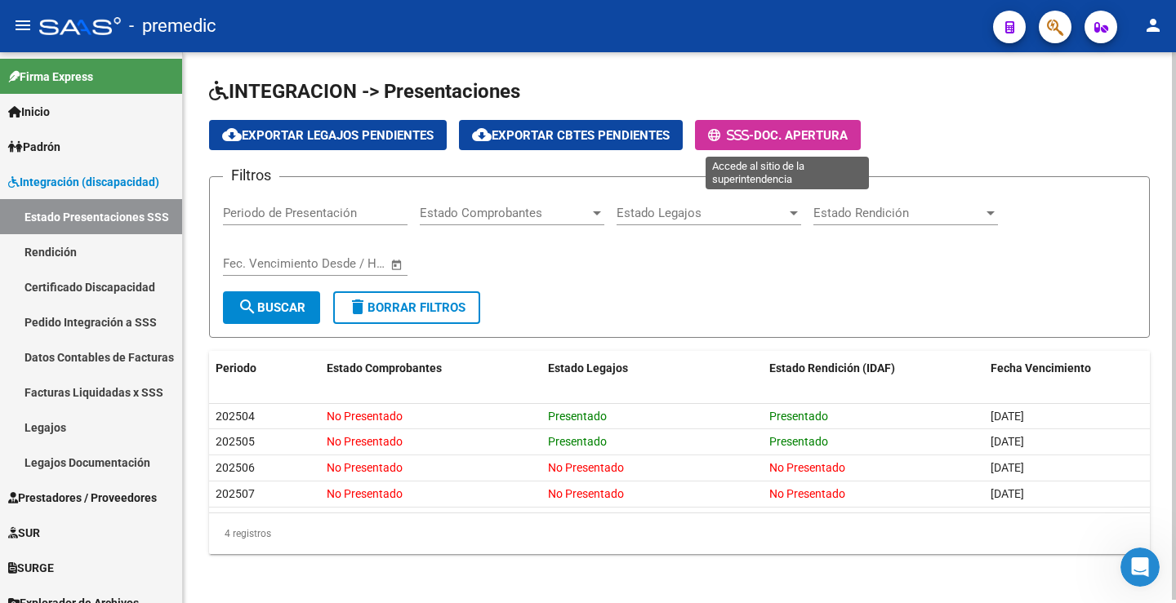
click at [784, 135] on span "Doc. Apertura" at bounding box center [801, 135] width 94 height 15
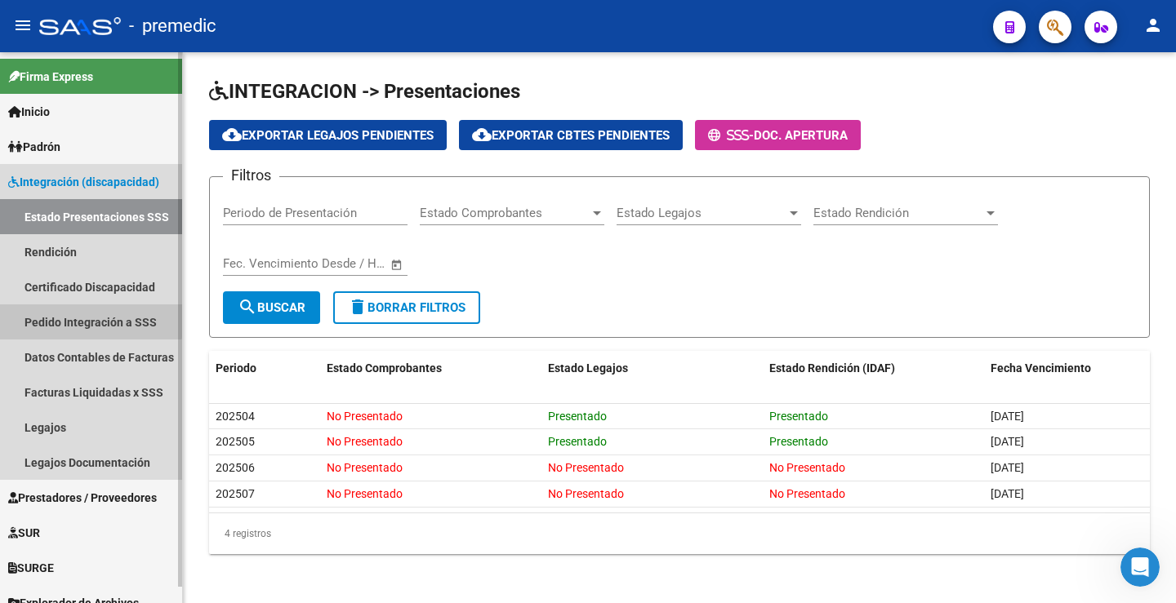
click at [90, 319] on link "Pedido Integración a SSS" at bounding box center [91, 322] width 182 height 35
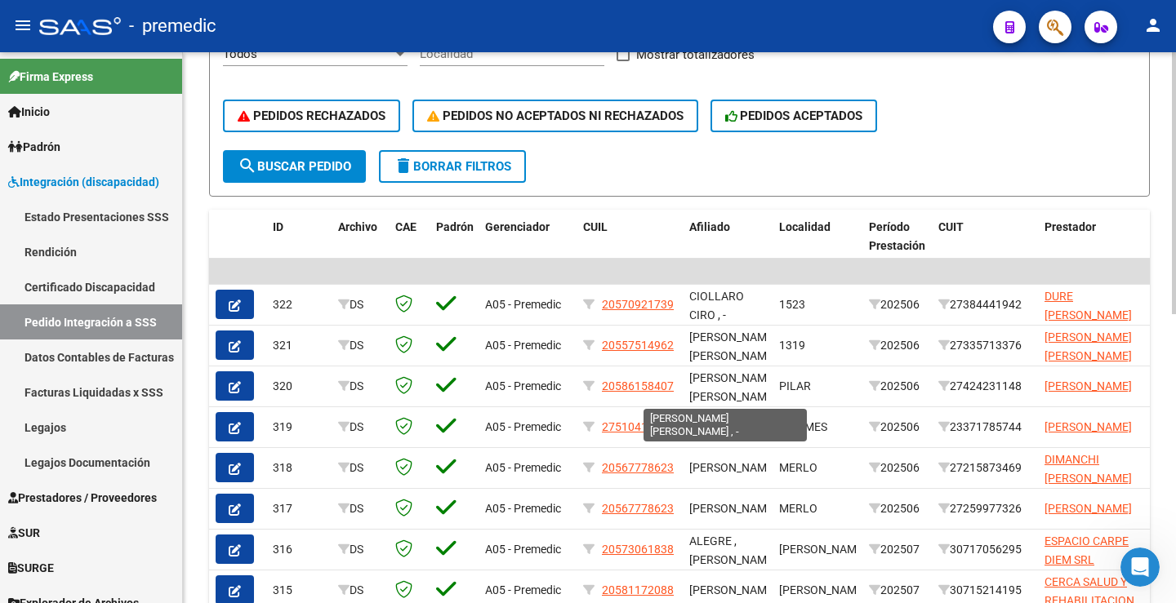
scroll to position [163, 0]
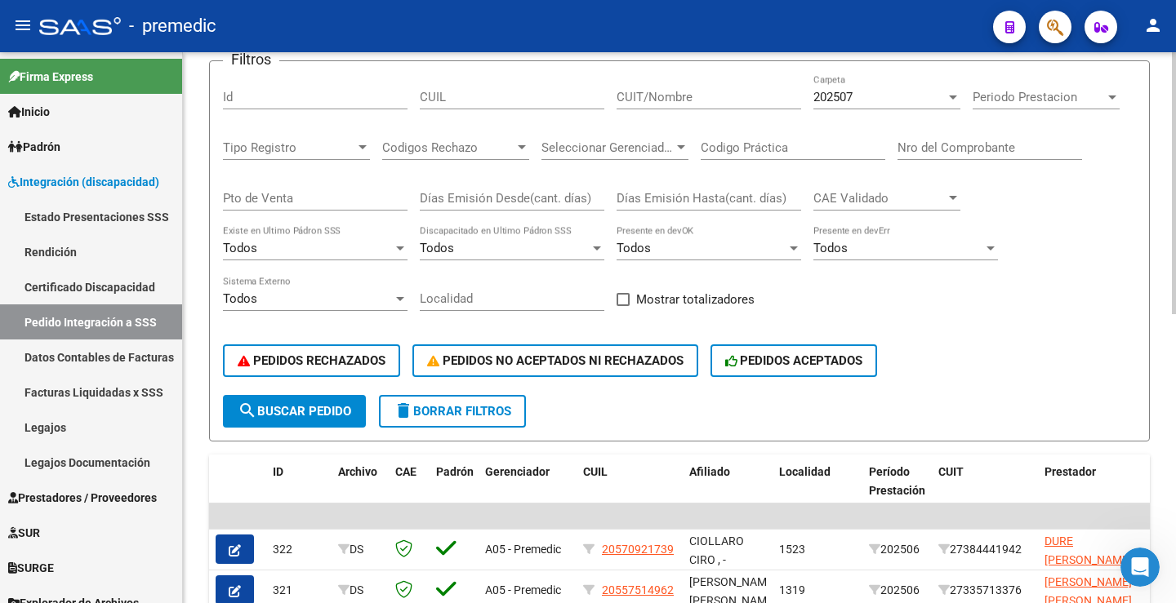
click at [911, 108] on div "202507 Carpeta" at bounding box center [886, 91] width 147 height 35
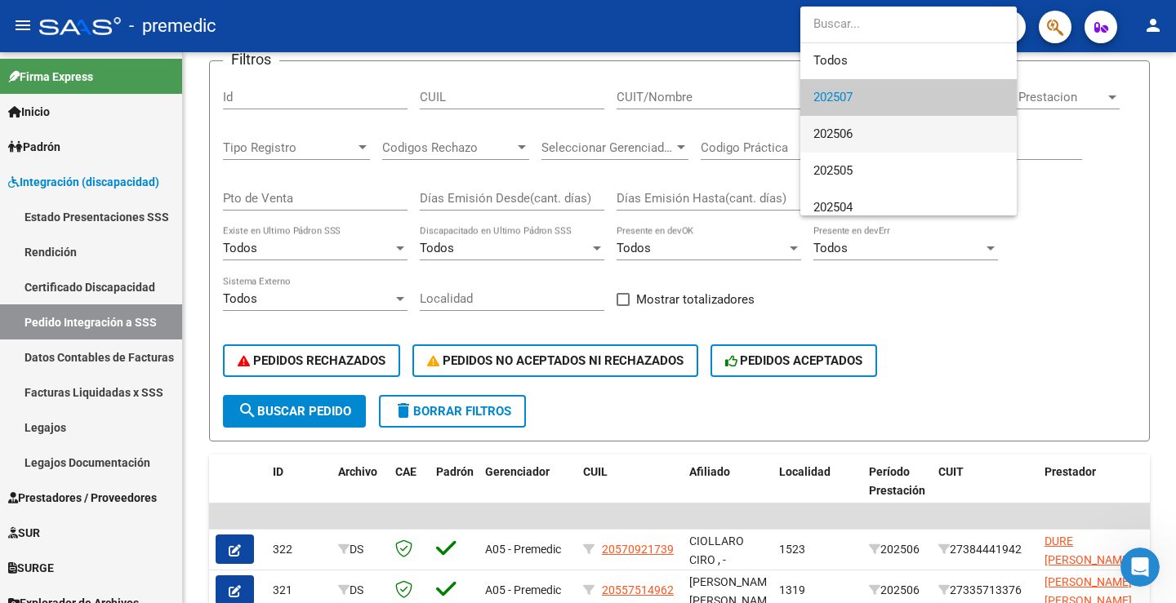
scroll to position [0, 0]
click at [1111, 325] on div at bounding box center [588, 301] width 1176 height 603
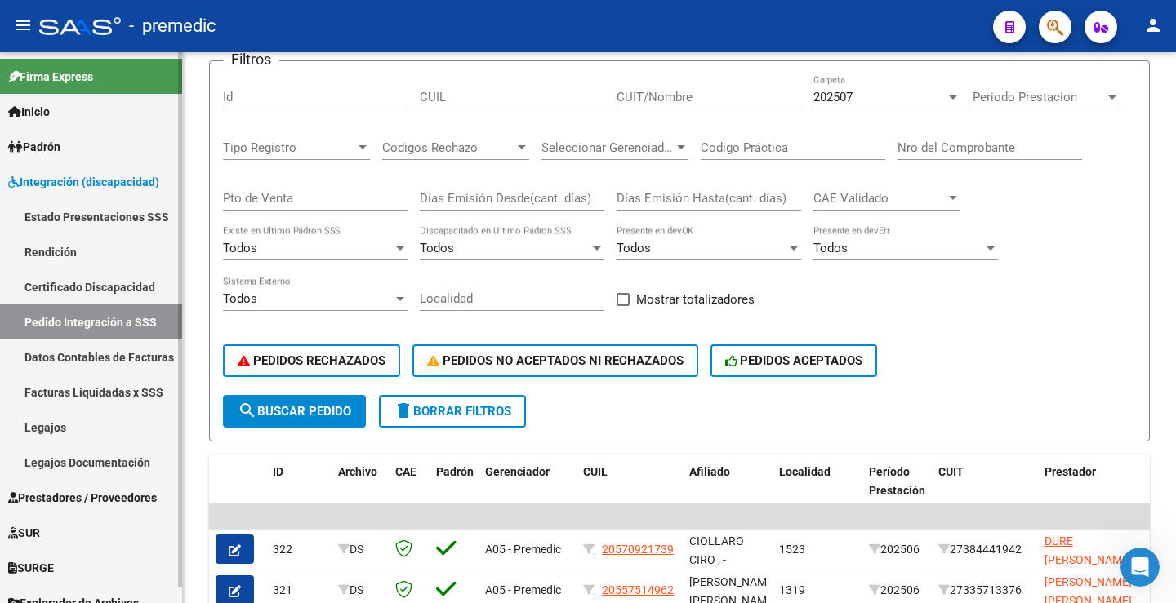
click at [130, 217] on link "Estado Presentaciones SSS" at bounding box center [91, 216] width 182 height 35
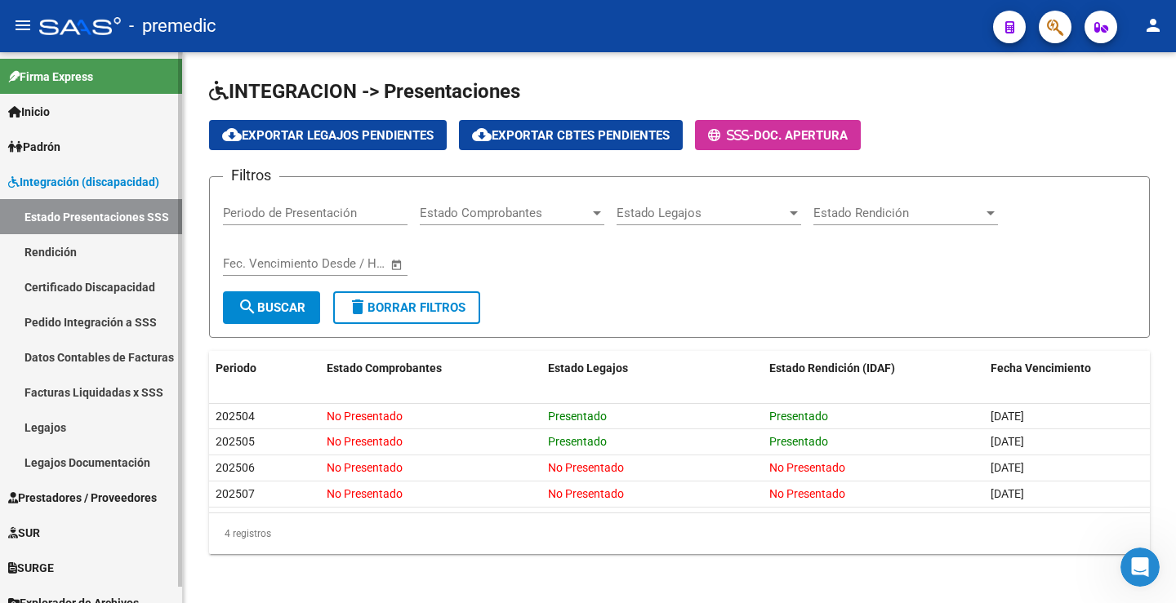
click at [81, 249] on link "Rendición" at bounding box center [91, 251] width 182 height 35
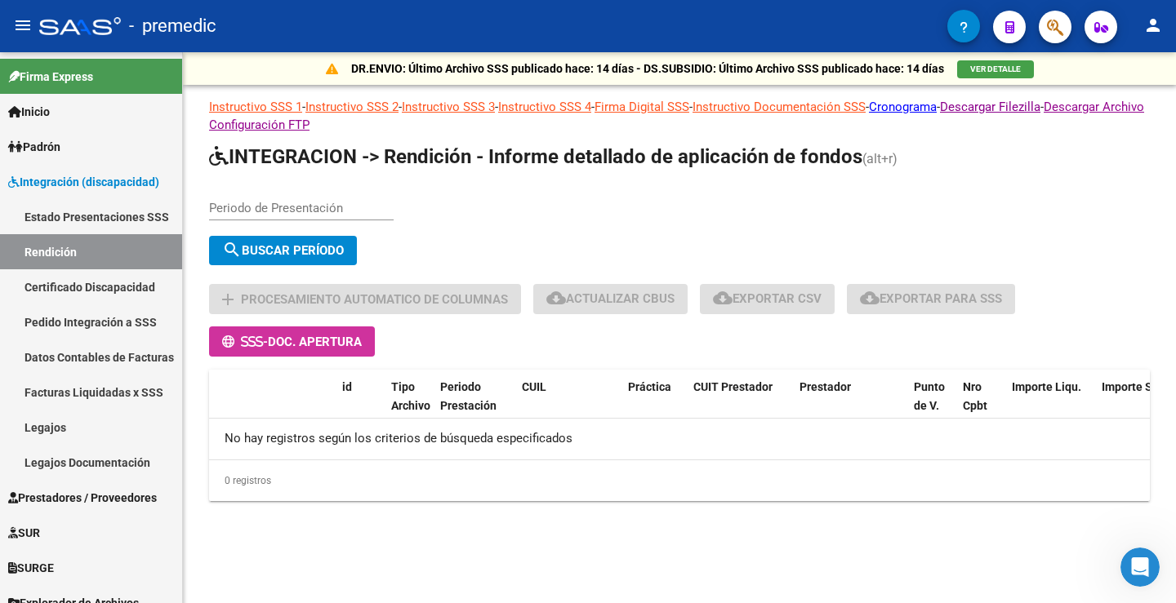
click at [265, 198] on div "Periodo de Presentación" at bounding box center [301, 202] width 185 height 35
type input "202506"
click at [278, 252] on span "search Buscar Período" at bounding box center [283, 250] width 122 height 15
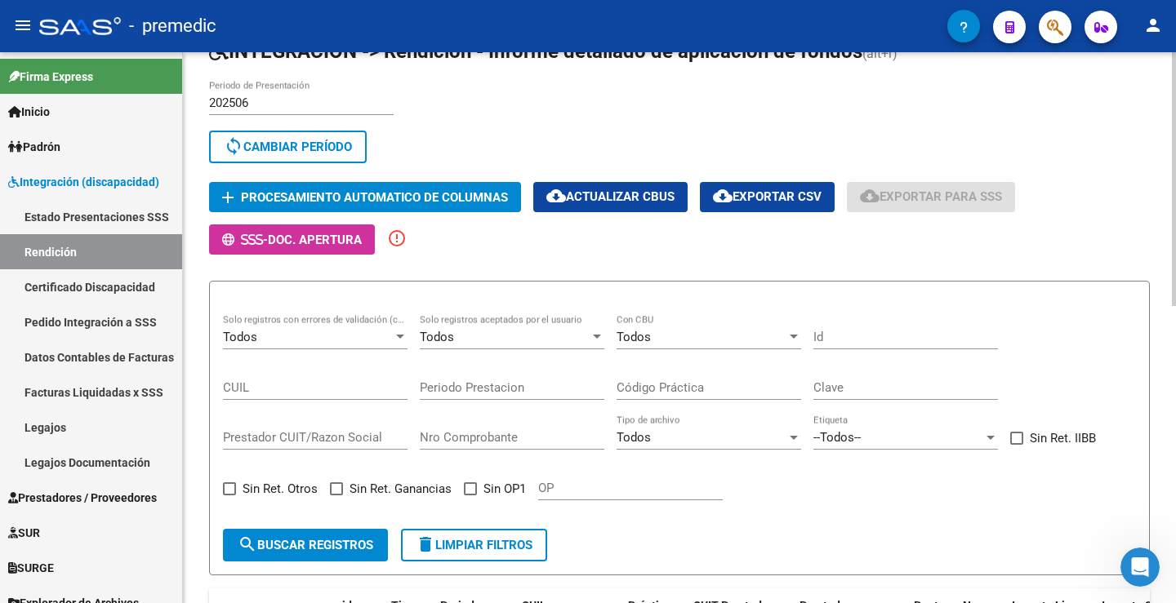
scroll to position [82, 0]
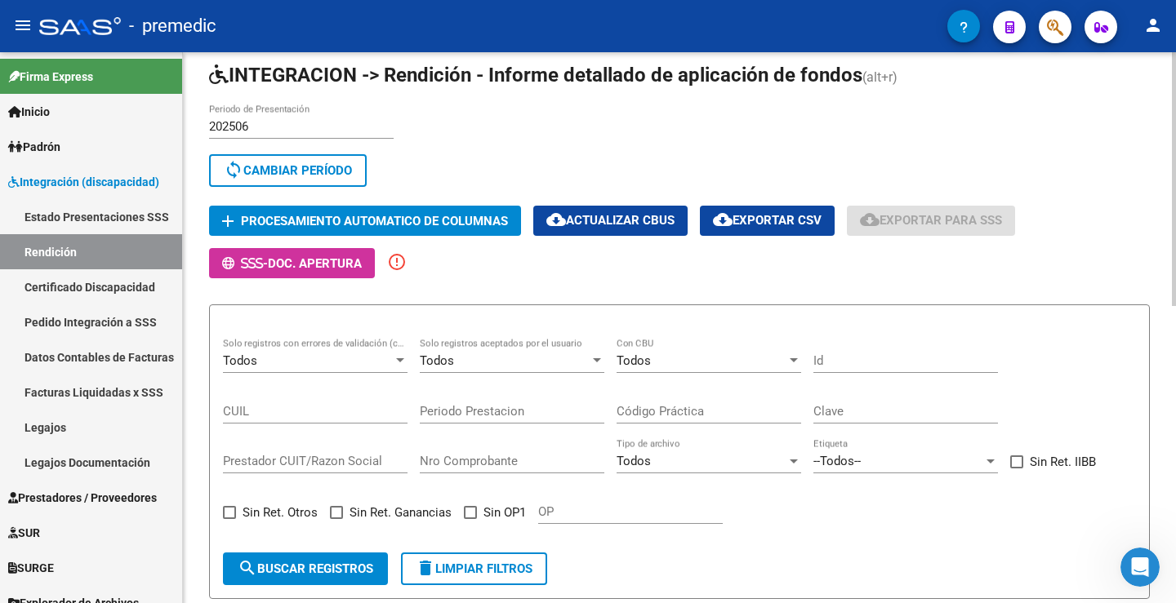
click at [302, 169] on span "sync Cambiar Período" at bounding box center [288, 170] width 128 height 15
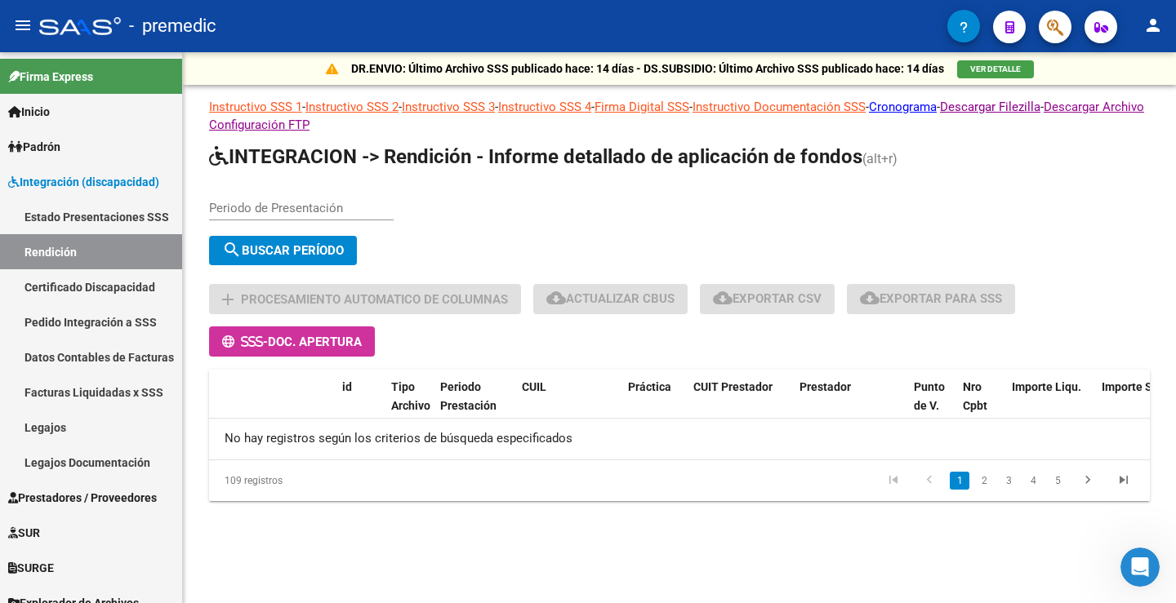
scroll to position [0, 0]
click at [250, 198] on div "Periodo de Presentación" at bounding box center [301, 202] width 185 height 35
click at [250, 211] on input "Periodo de Presentación" at bounding box center [301, 208] width 185 height 15
type input "202505"
drag, startPoint x: 269, startPoint y: 230, endPoint x: 274, endPoint y: 241, distance: 12.1
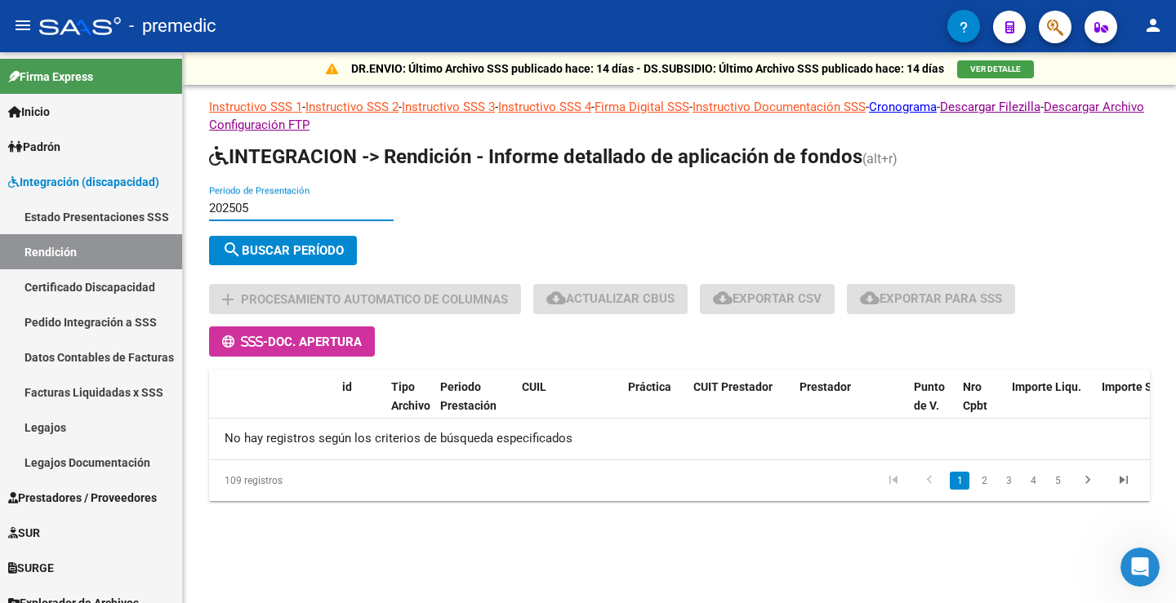
click at [269, 230] on div "202505 Periodo de Presentación" at bounding box center [301, 210] width 185 height 51
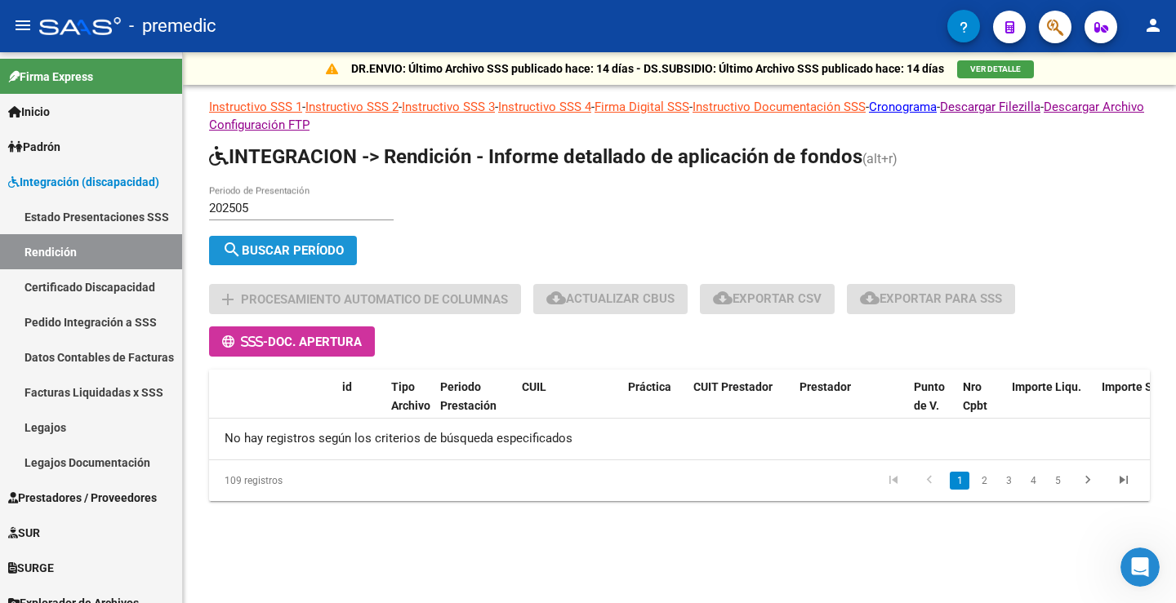
drag, startPoint x: 274, startPoint y: 241, endPoint x: 354, endPoint y: 236, distance: 79.4
click at [276, 242] on button "search Buscar Período" at bounding box center [283, 250] width 148 height 29
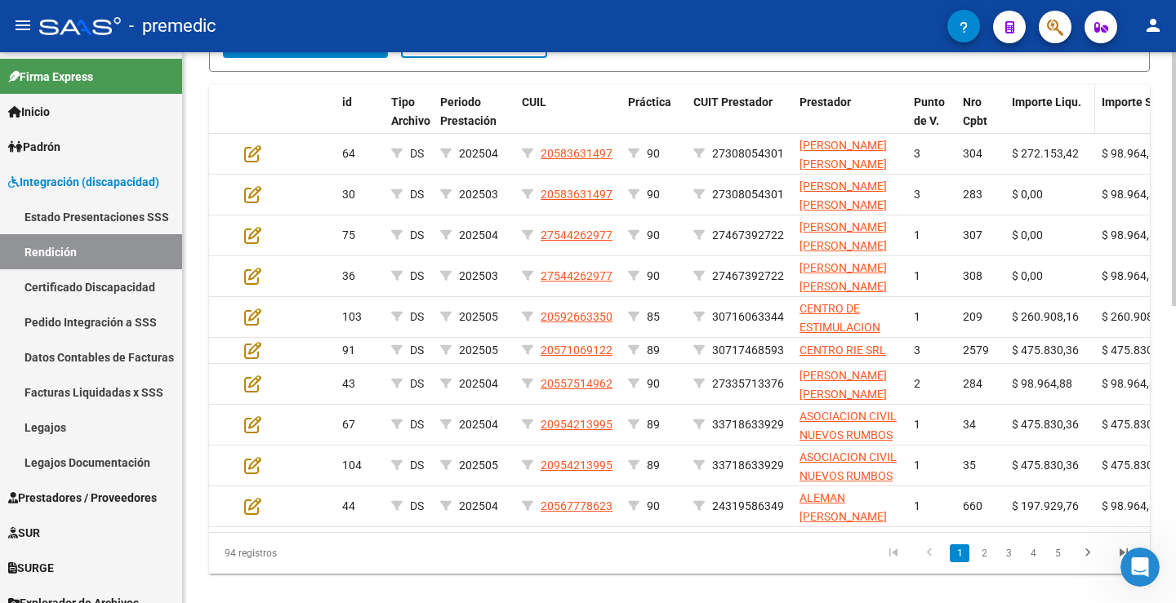
scroll to position [645, 0]
